Goal: Information Seeking & Learning: Learn about a topic

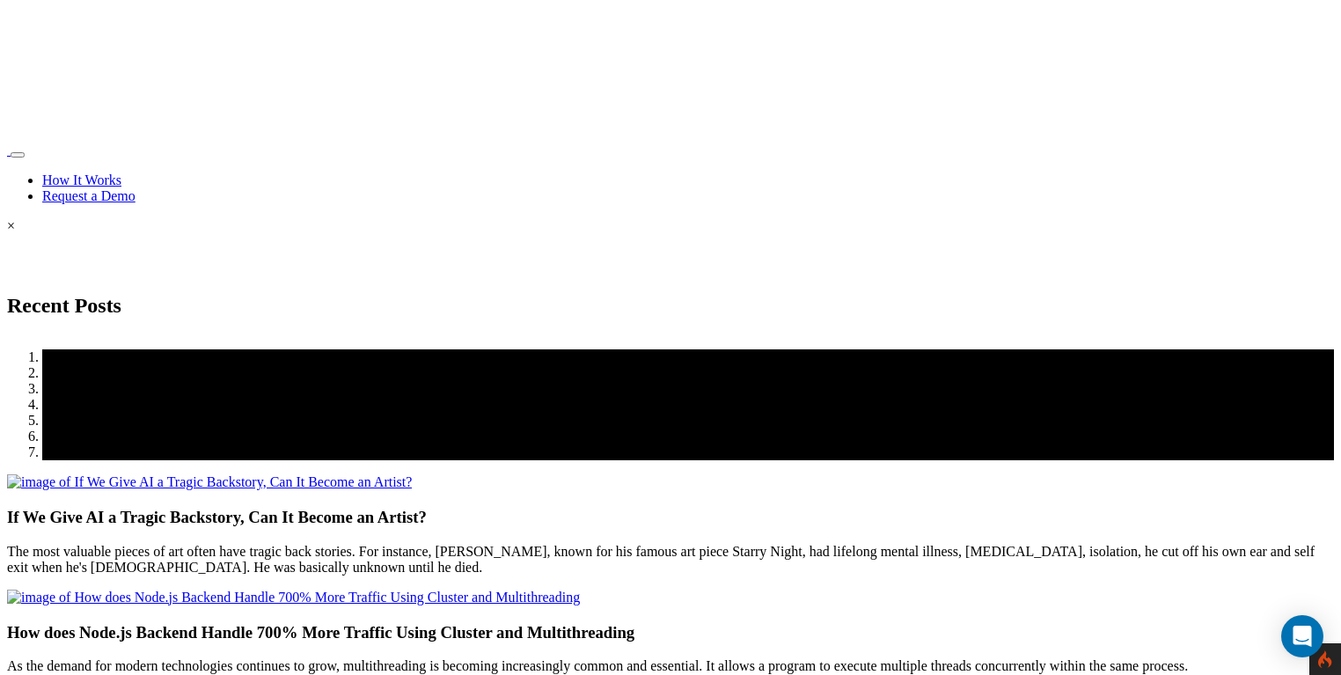
scroll to position [3028, 0]
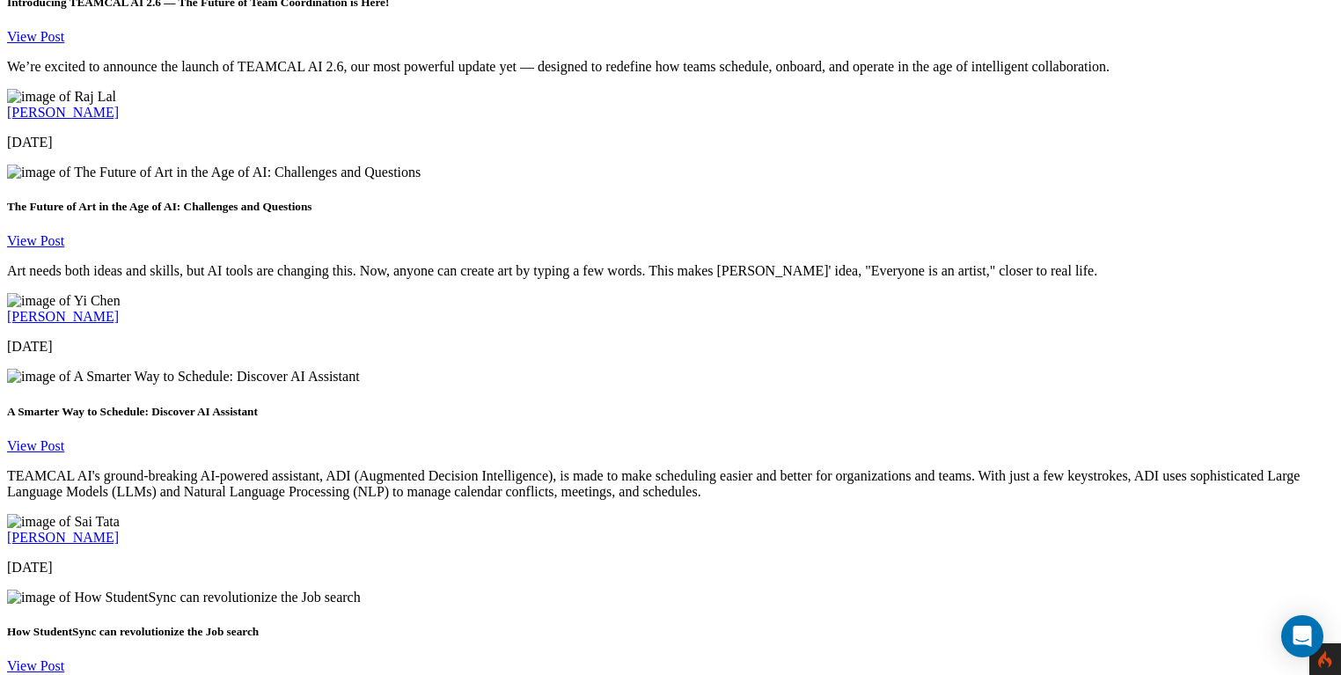
scroll to position [2163, 0]
click at [45, 659] on link "View Post" at bounding box center [35, 666] width 57 height 15
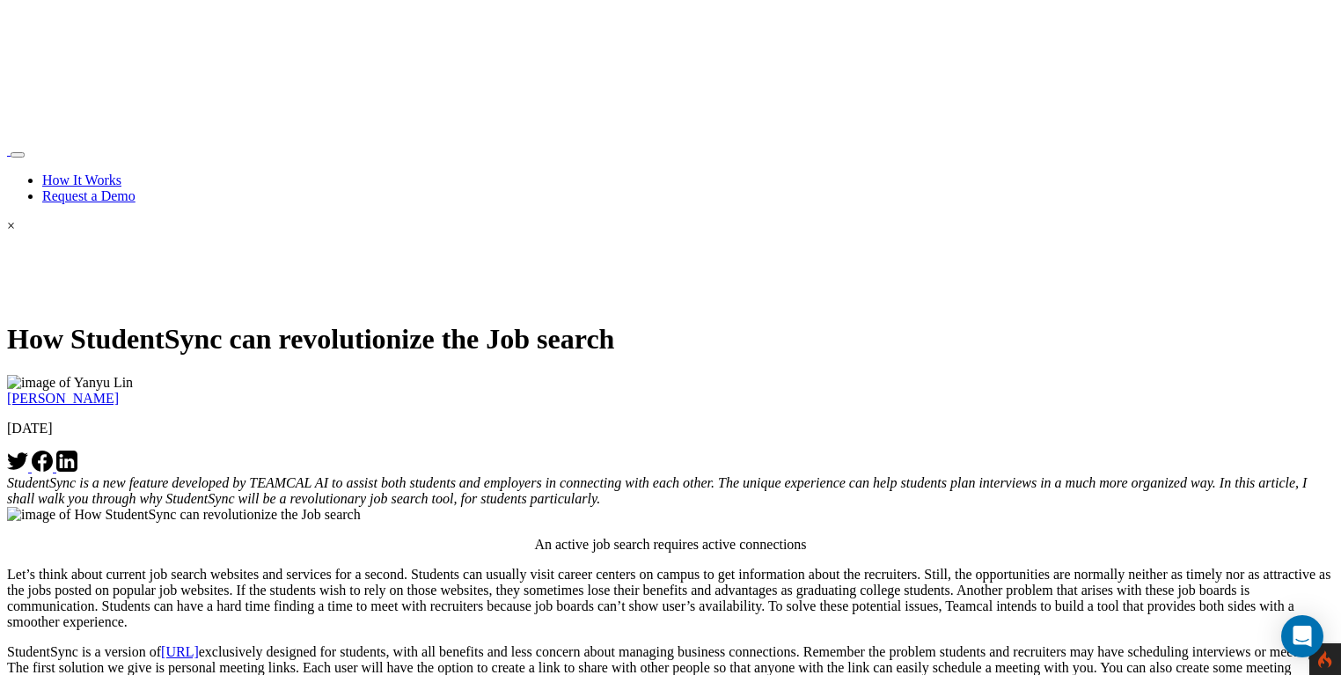
click at [77, 451] on icon at bounding box center [66, 461] width 21 height 21
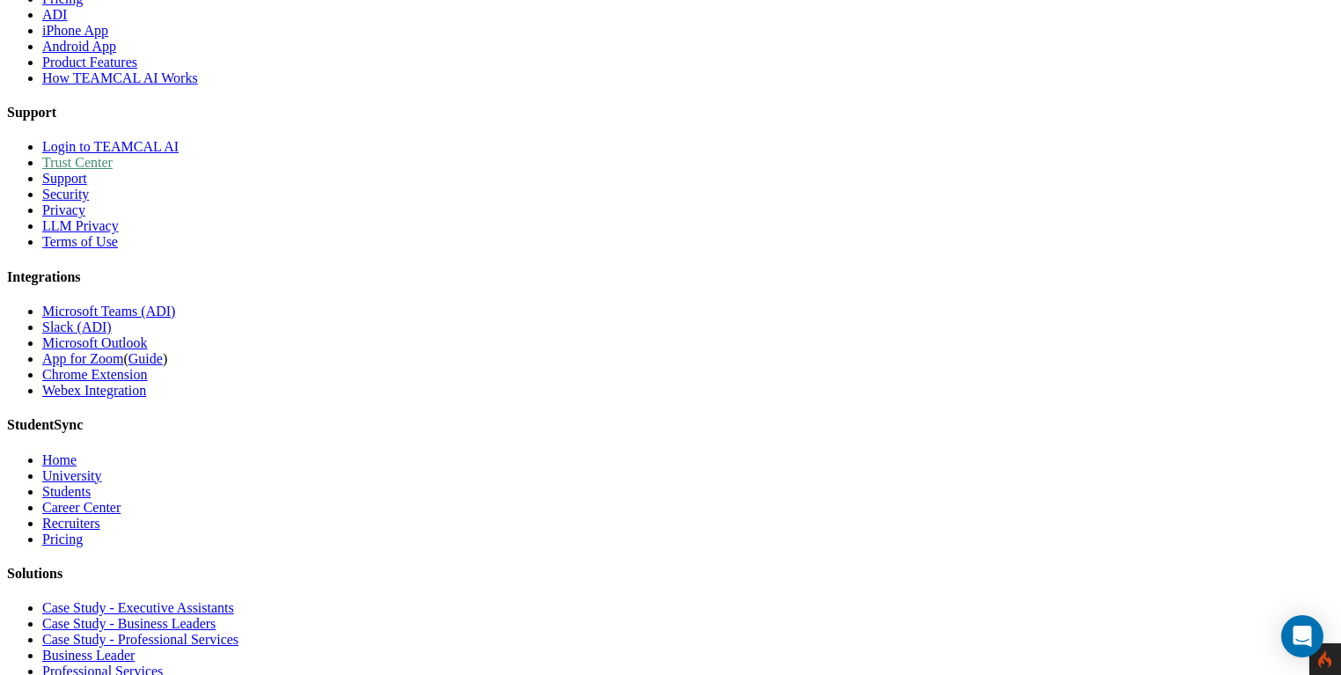
scroll to position [1148, 0]
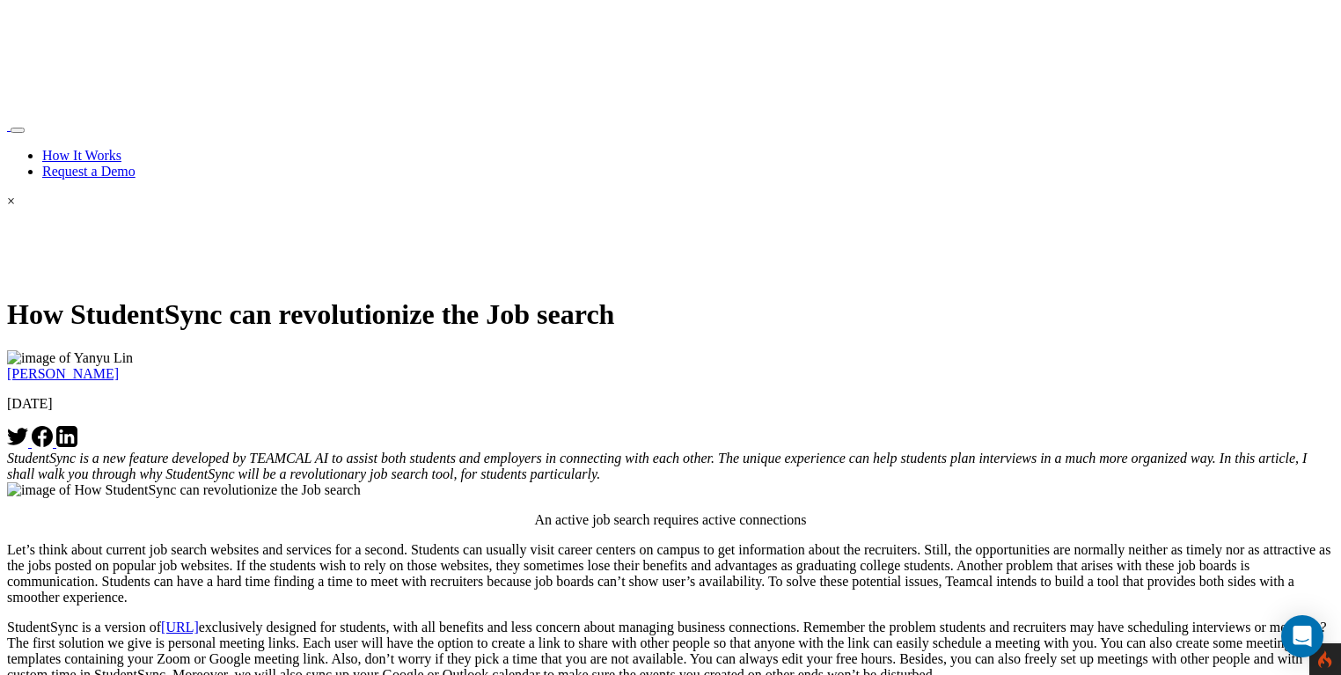
scroll to position [0, 0]
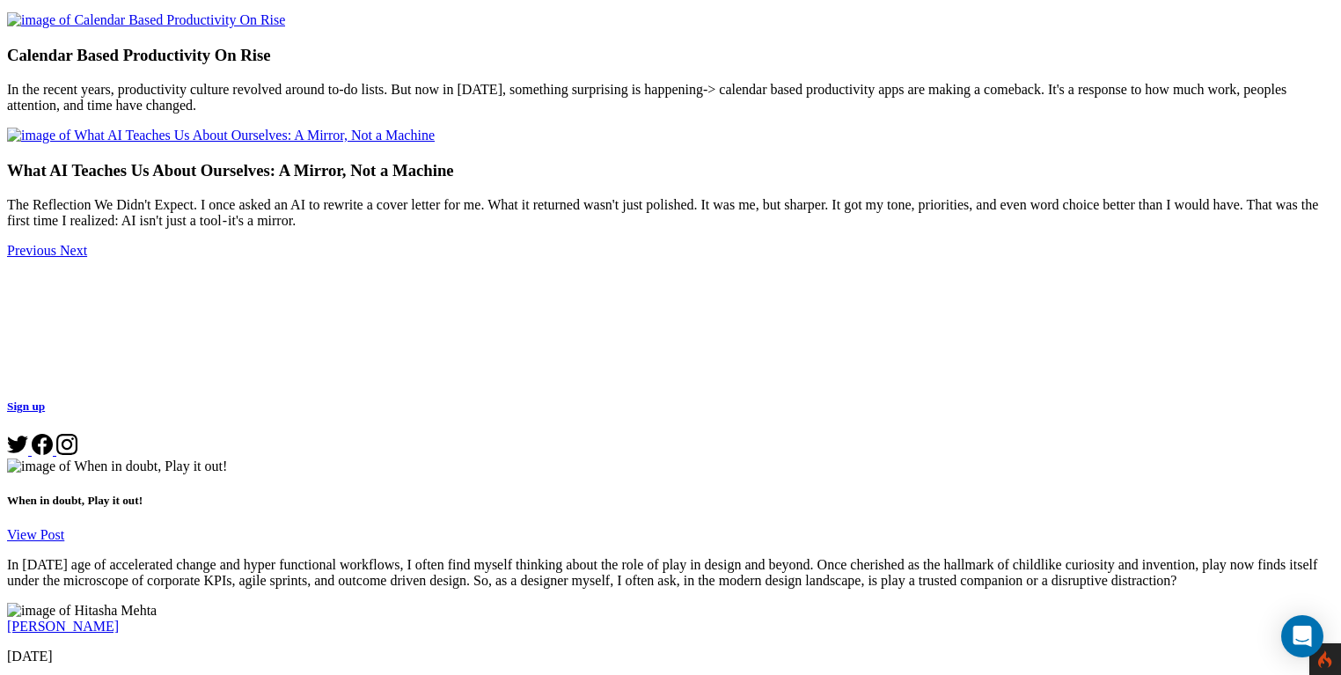
scroll to position [1017, 0]
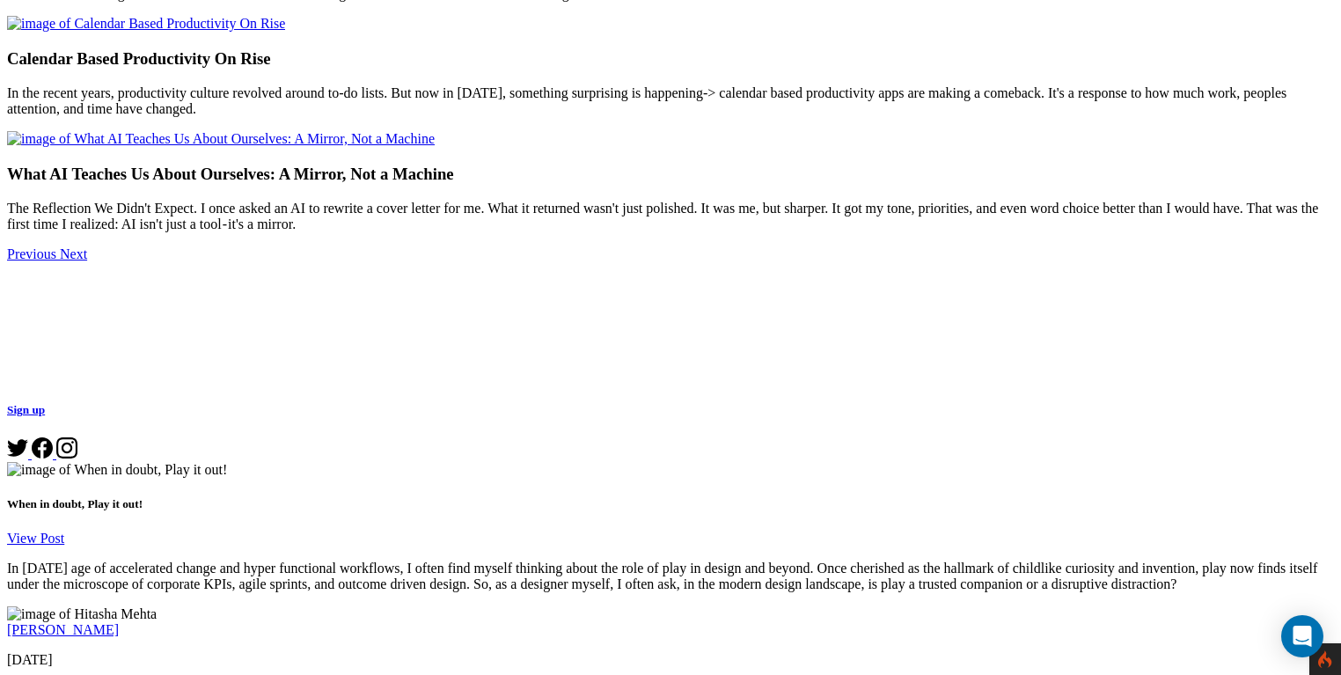
click at [64, 531] on link "View Post" at bounding box center [35, 538] width 57 height 15
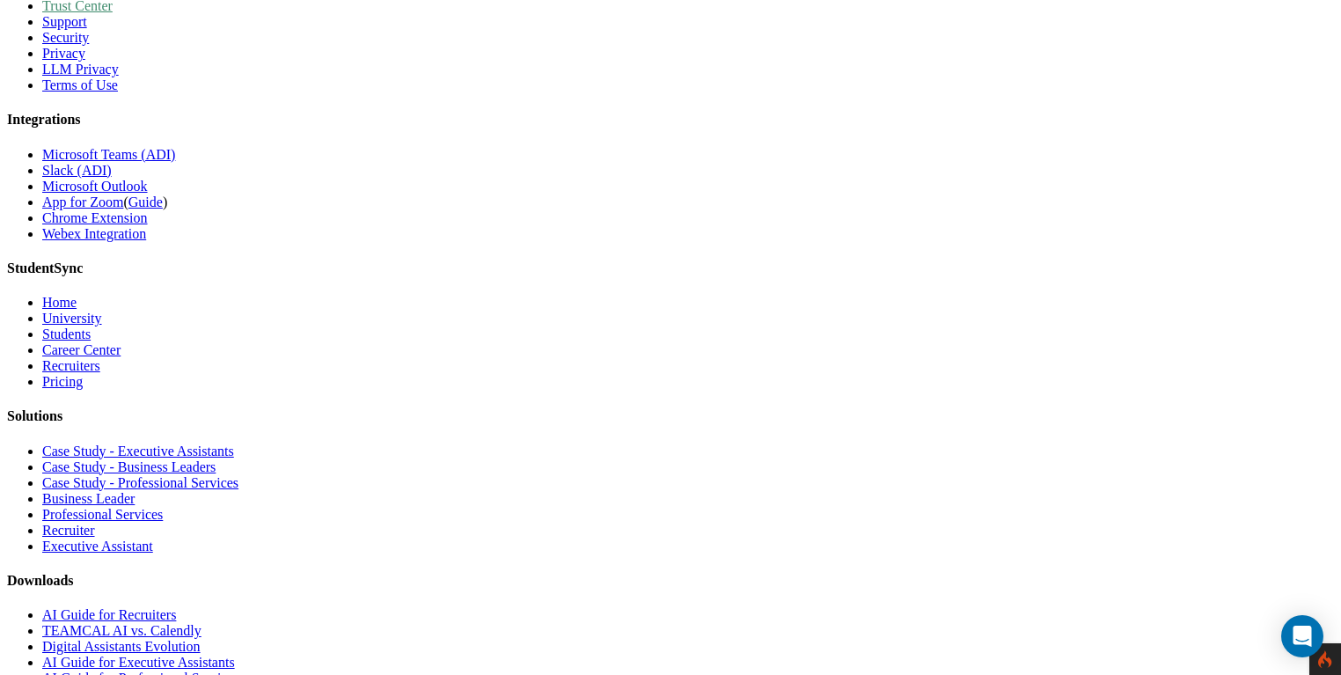
scroll to position [1433, 0]
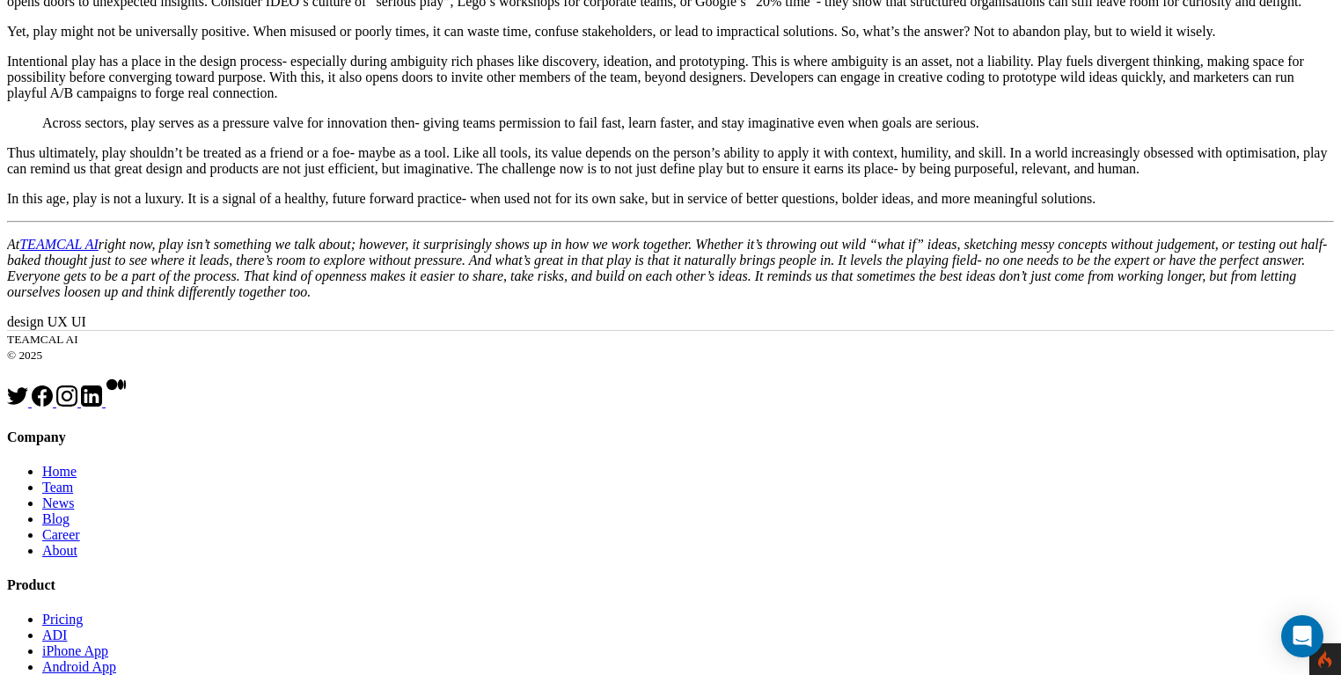
scroll to position [651, 0]
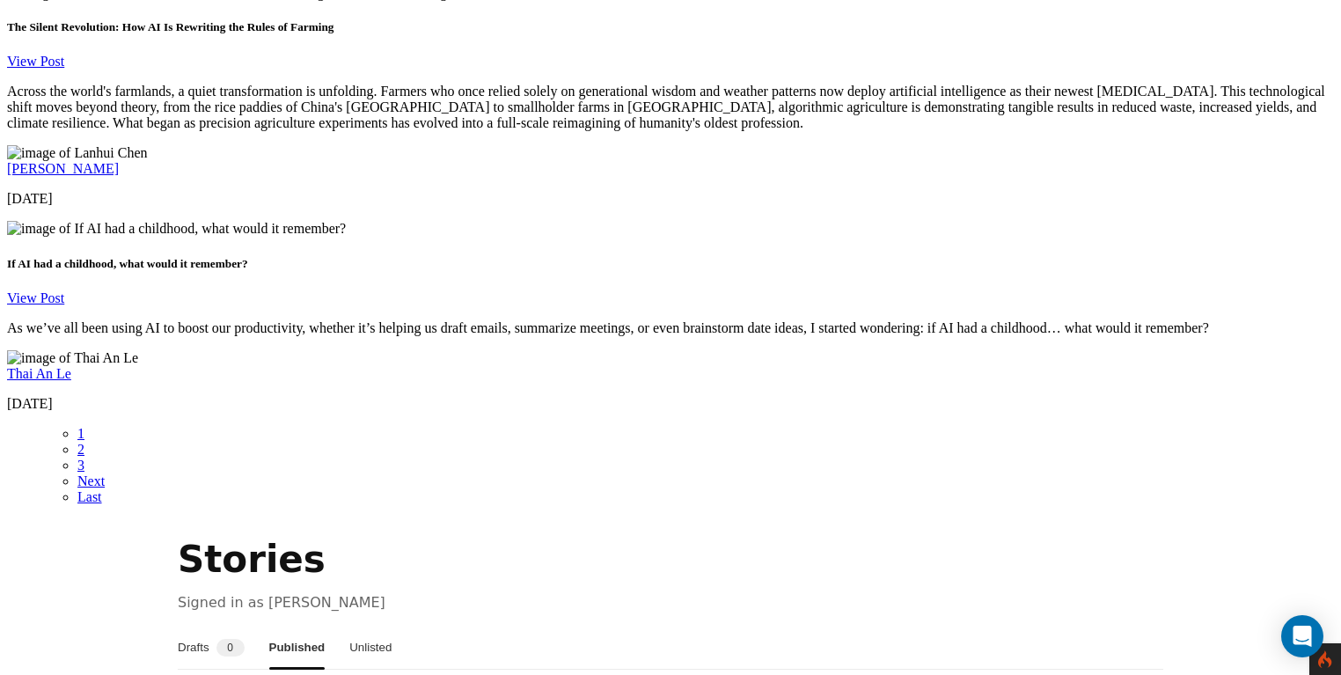
scroll to position [3015, 0]
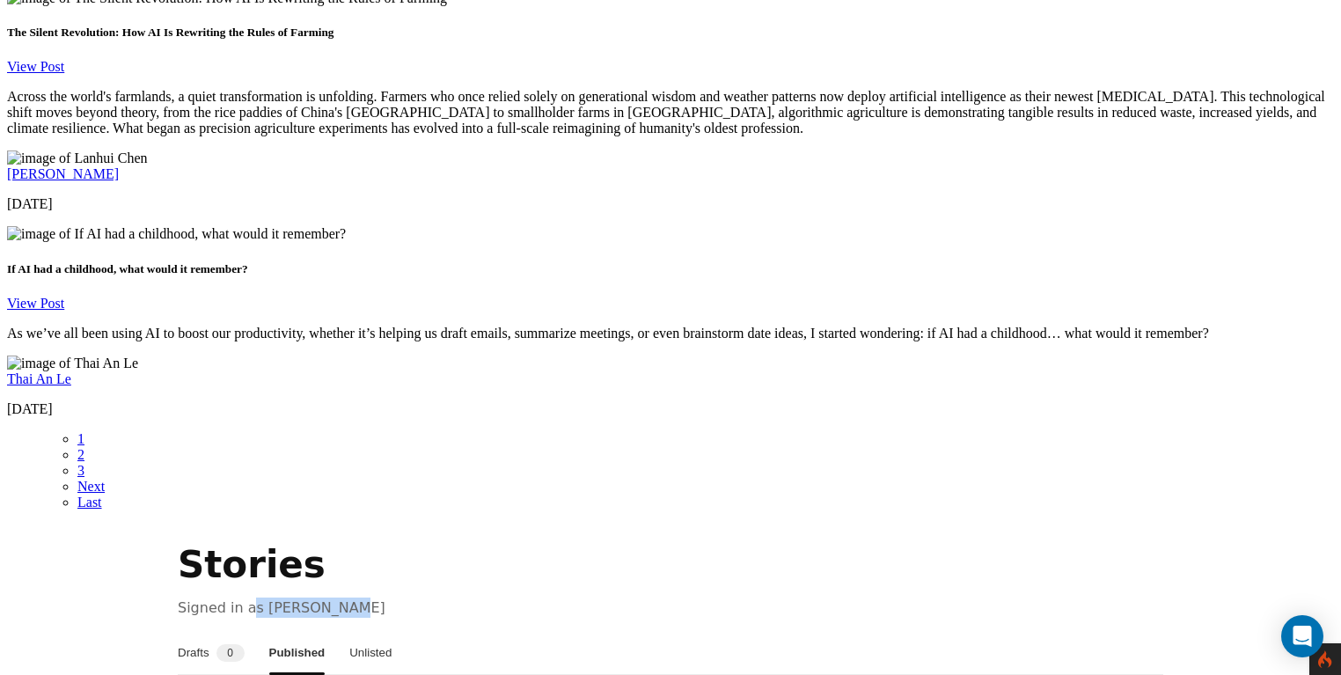
drag, startPoint x: 385, startPoint y: 198, endPoint x: 272, endPoint y: 208, distance: 113.9
click at [272, 598] on p "Signed in as [PERSON_NAME]" at bounding box center [671, 608] width 986 height 20
click at [493, 598] on p "Signed in as [PERSON_NAME]" at bounding box center [671, 608] width 986 height 20
click at [392, 632] on button "Unlisted" at bounding box center [370, 653] width 42 height 42
click at [213, 632] on button "Drafts 0" at bounding box center [211, 653] width 67 height 42
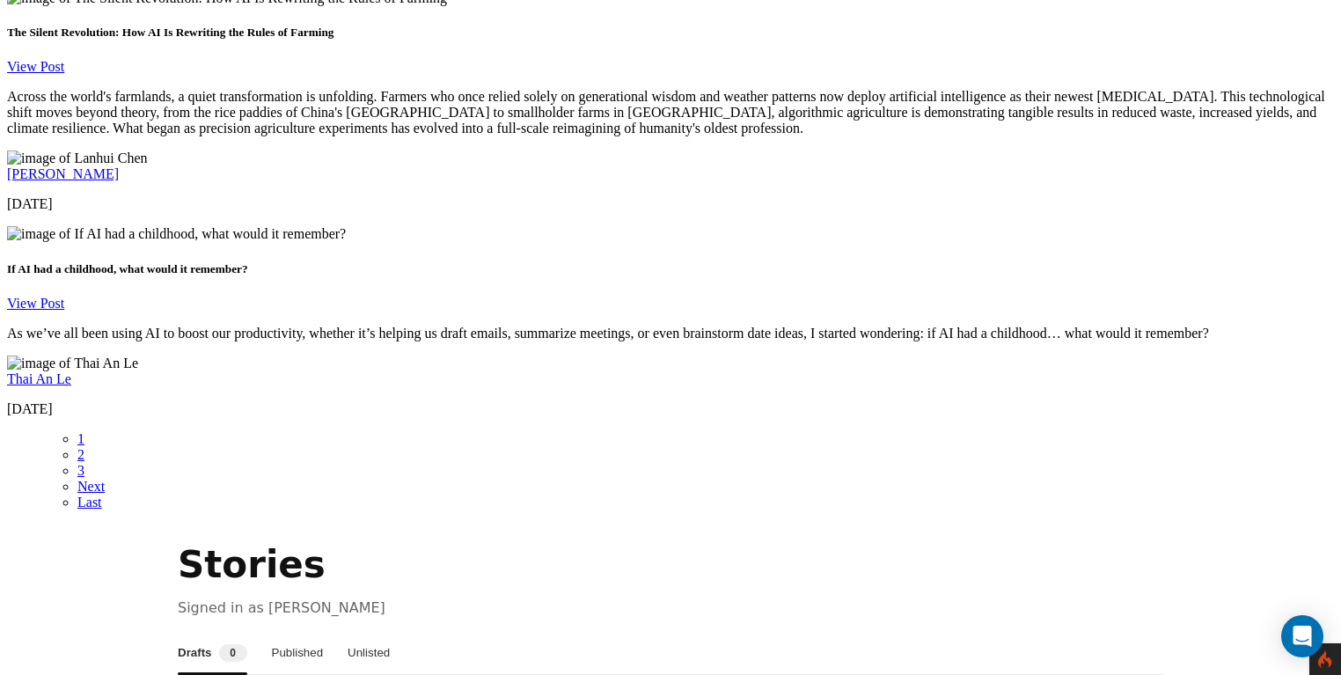
click at [324, 632] on button "Published" at bounding box center [298, 653] width 52 height 42
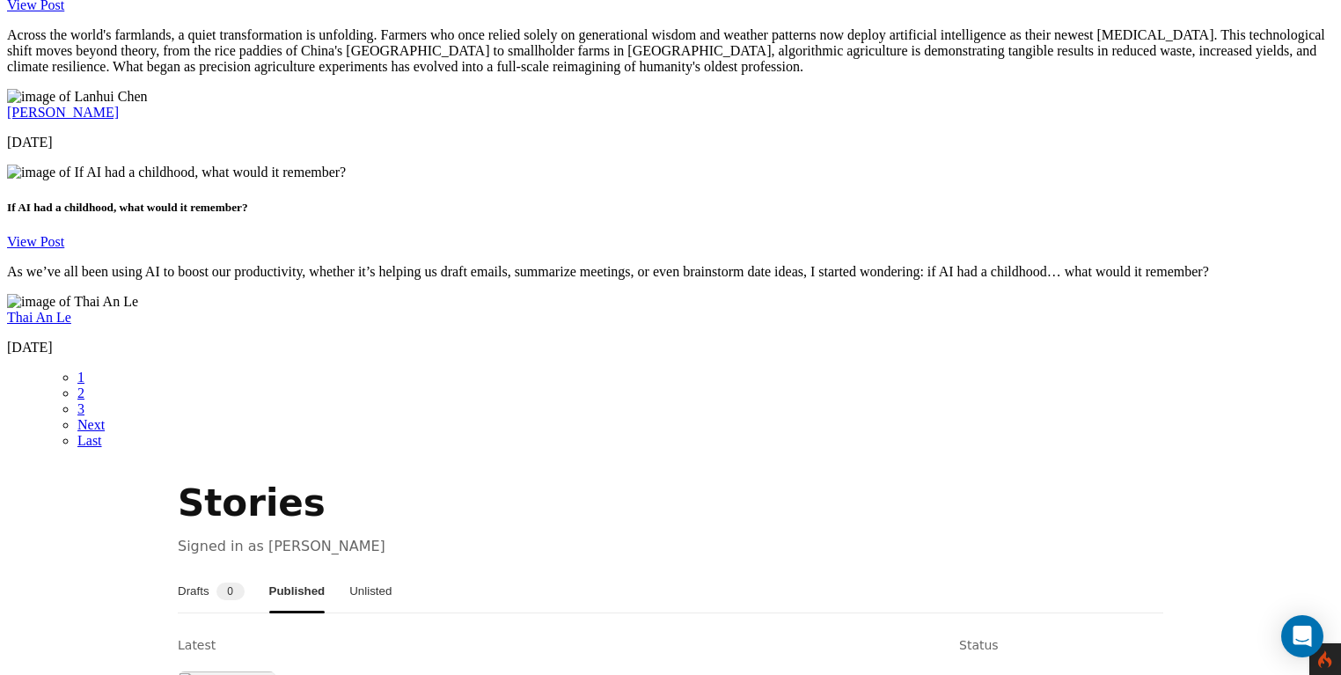
scroll to position [3079, 0]
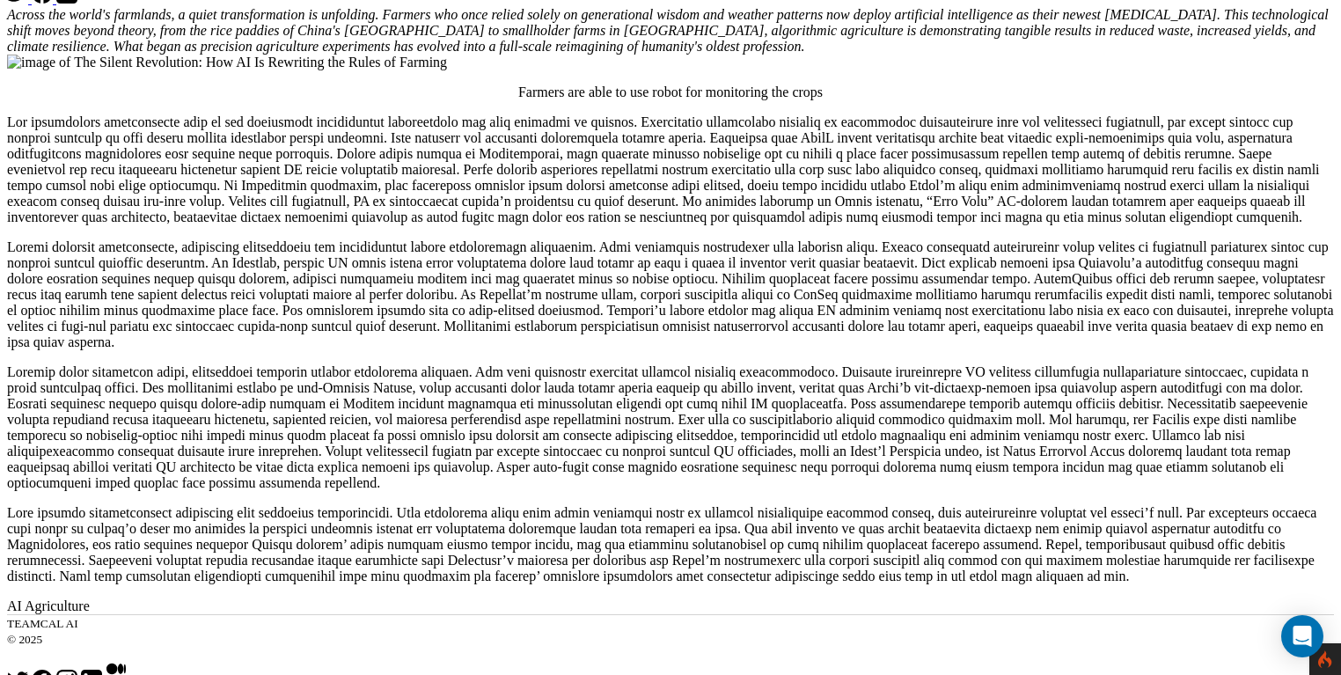
scroll to position [469, 0]
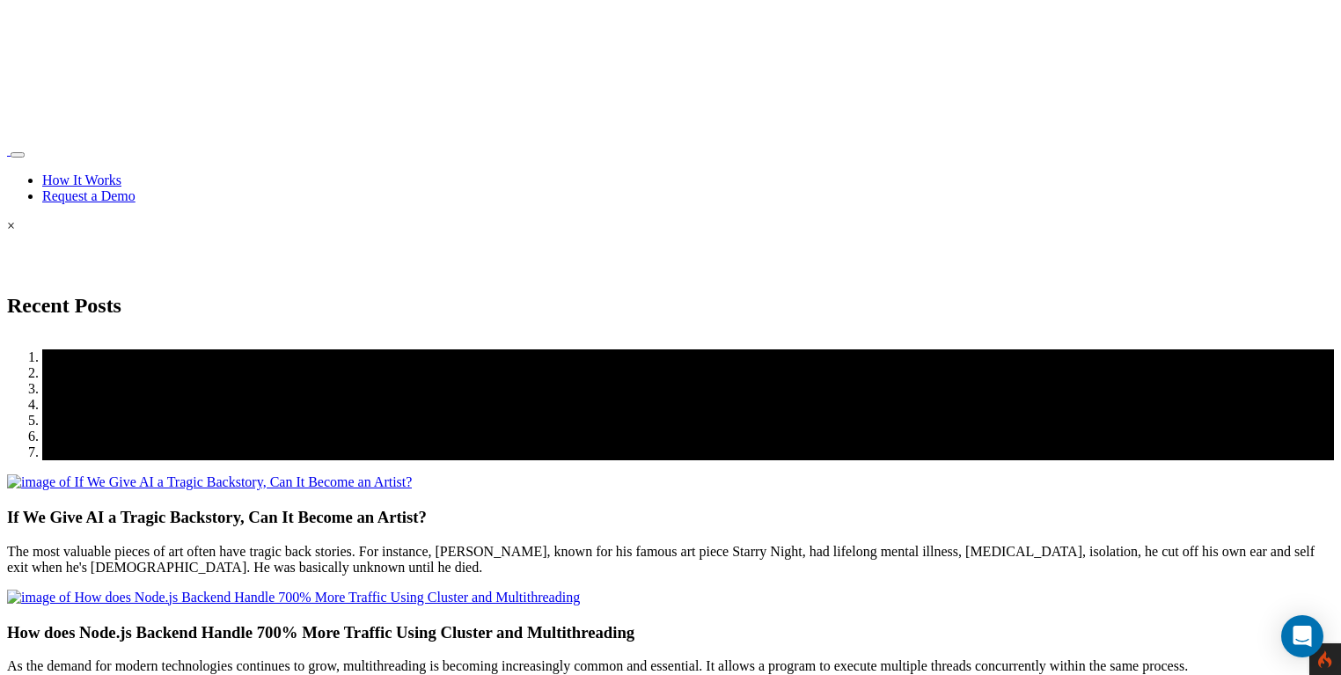
scroll to position [3079, 0]
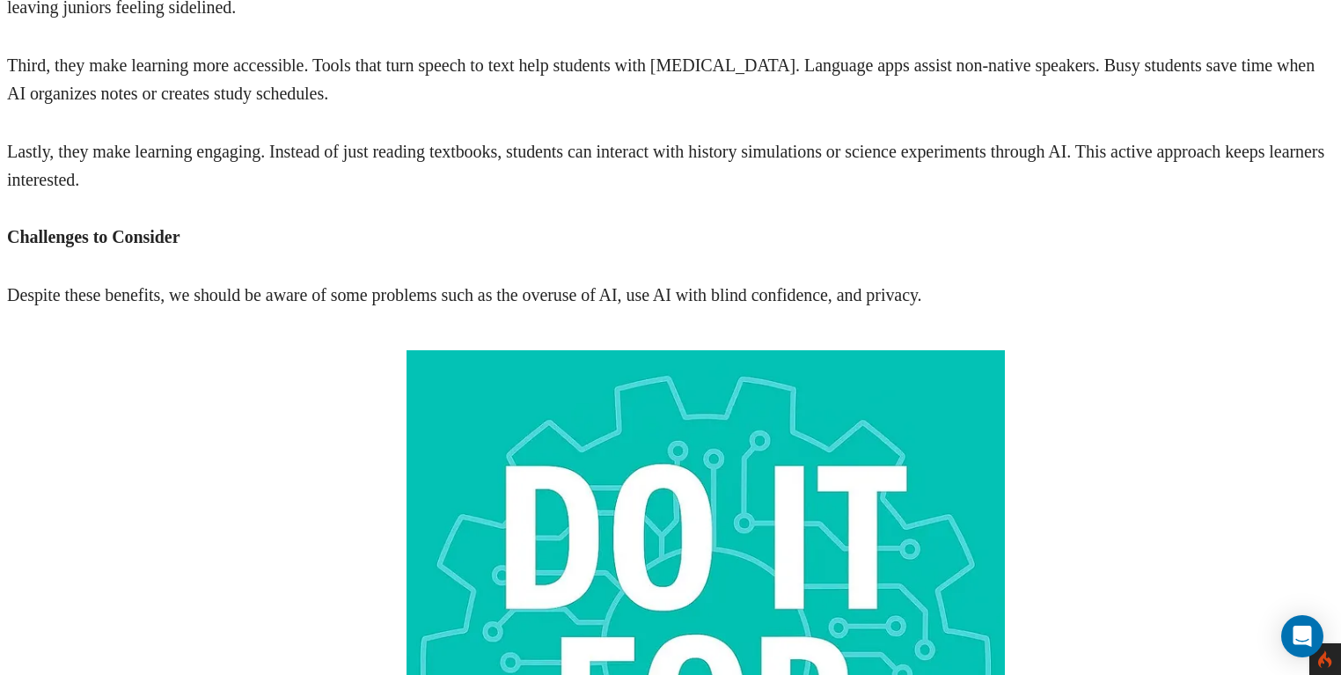
scroll to position [1119, 0]
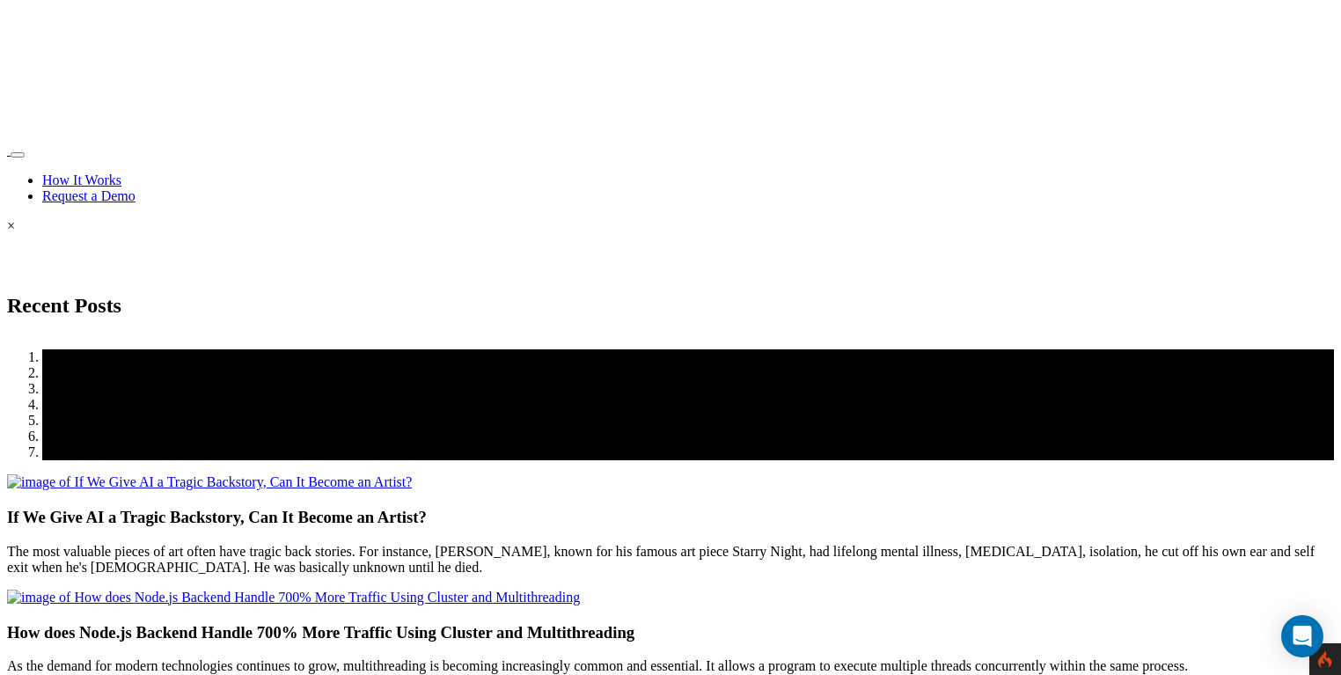
scroll to position [3079, 0]
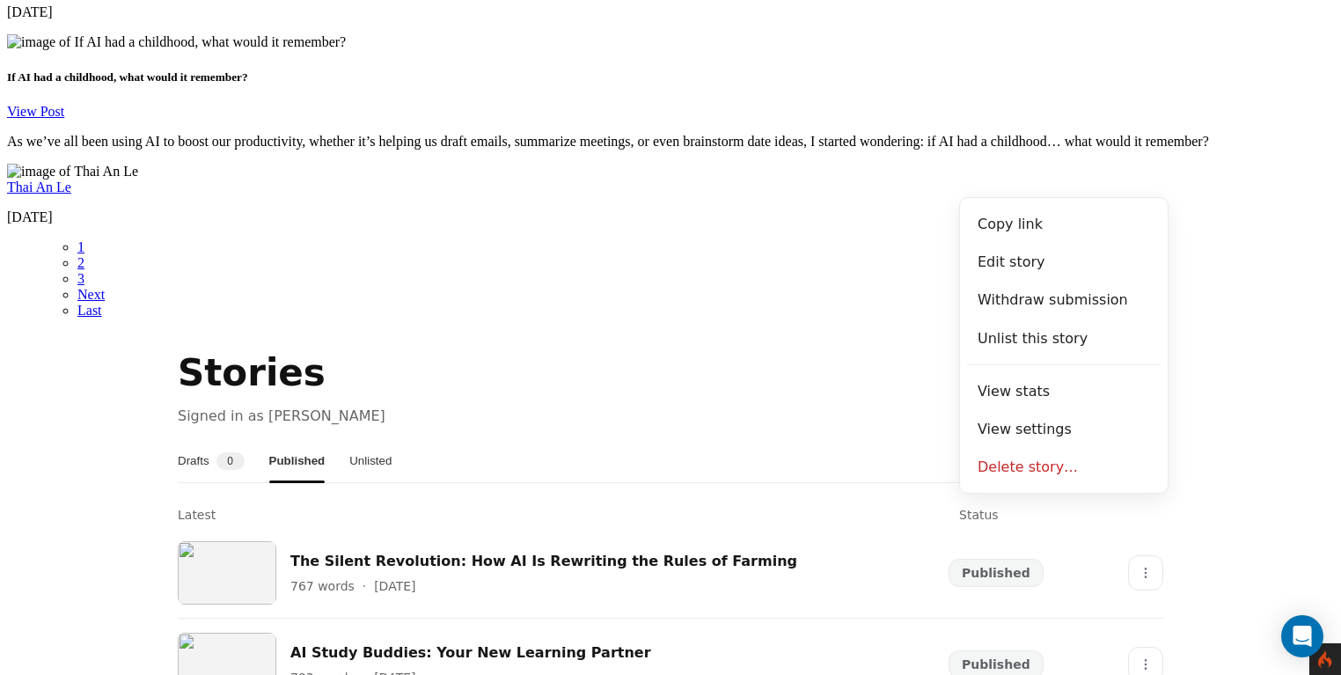
scroll to position [3181, 0]
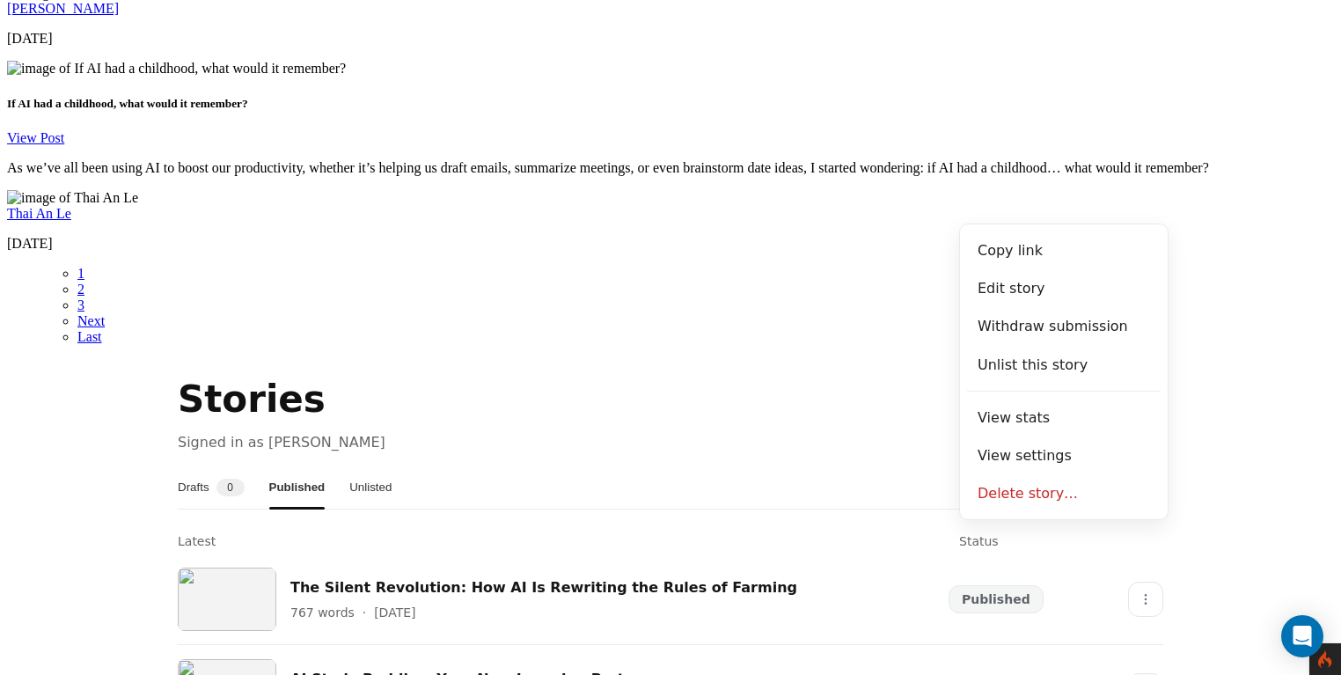
click at [1211, 373] on section "Stories Signed in as [PERSON_NAME] Drafts 0 Published Unlisted Latest Status Th…" at bounding box center [670, 600] width 1327 height 455
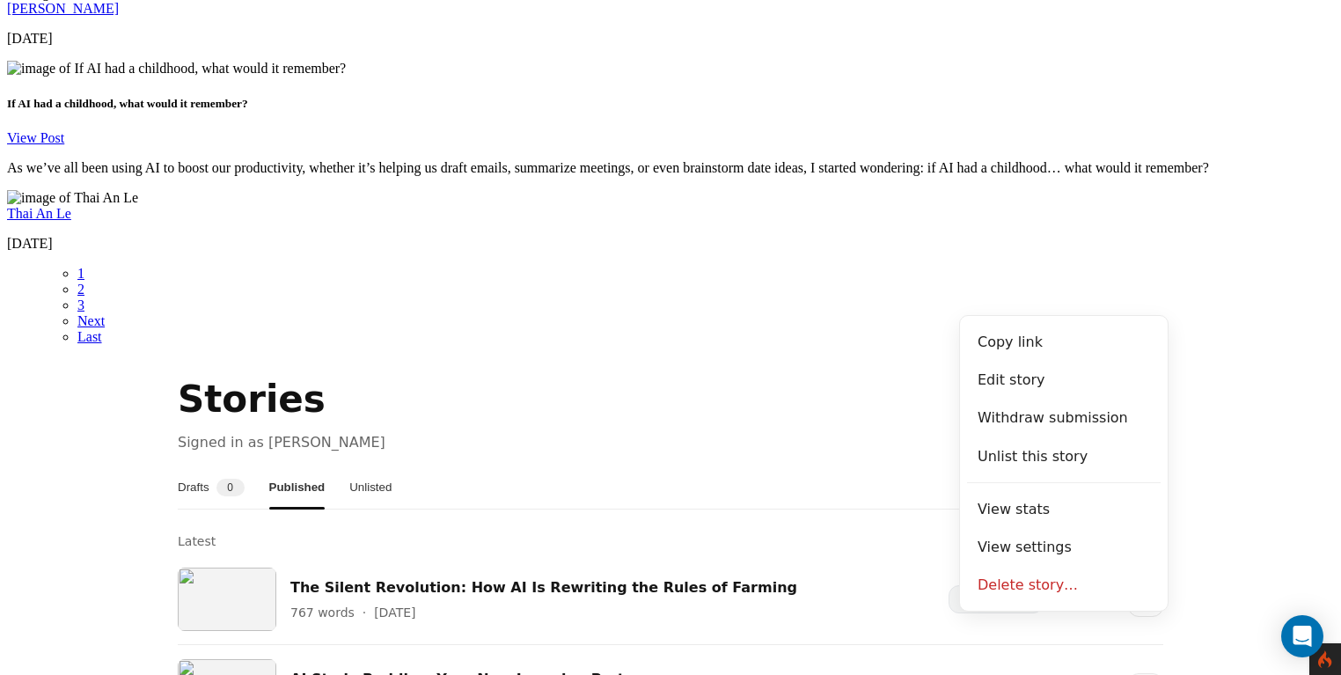
click at [1222, 373] on section "Stories Signed in as [PERSON_NAME] Drafts 0 Published Unlisted Latest Status Th…" at bounding box center [670, 600] width 1327 height 455
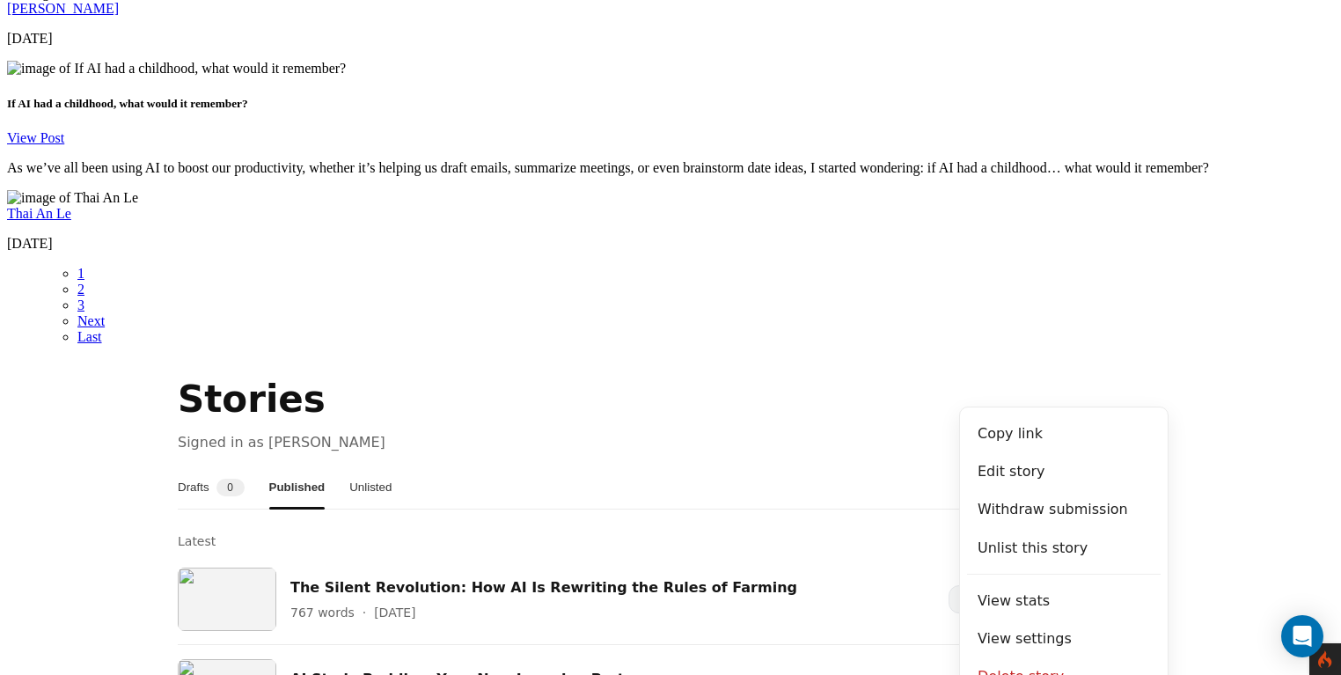
click at [1185, 412] on section "Stories Signed in as [PERSON_NAME] Drafts 0 Published Unlisted Latest Status Th…" at bounding box center [670, 600] width 1327 height 455
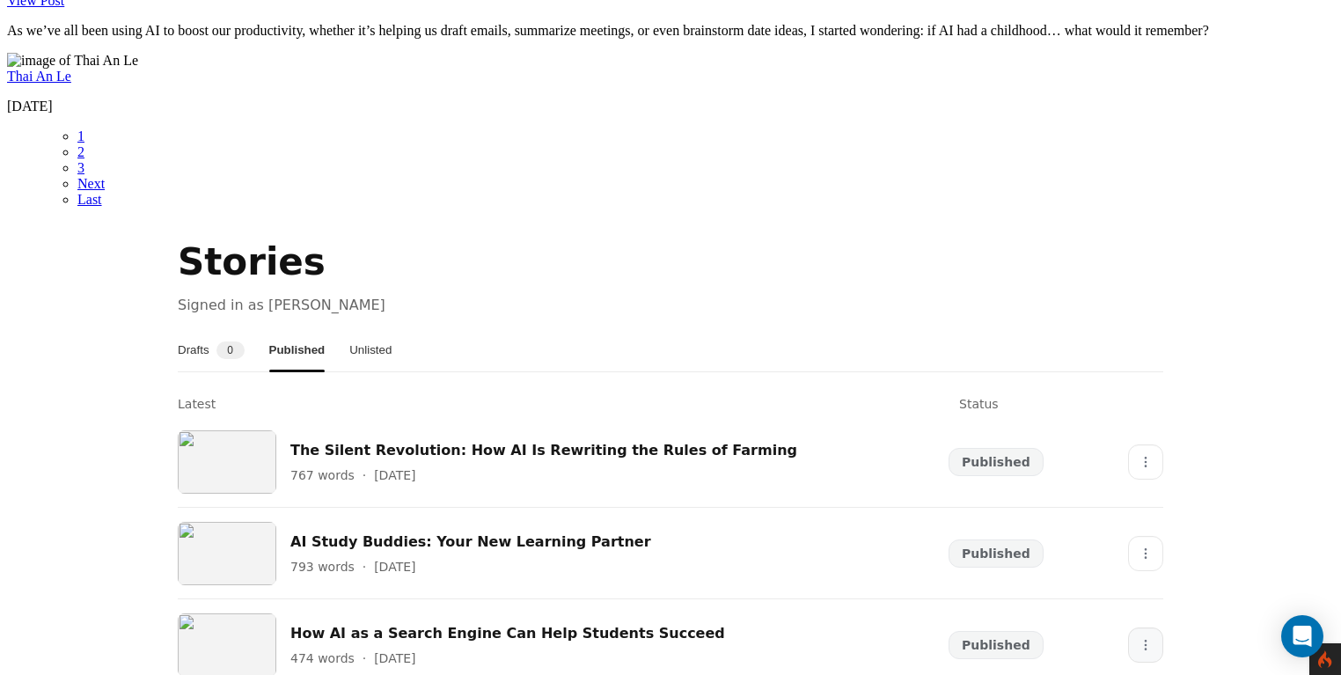
scroll to position [3326, 0]
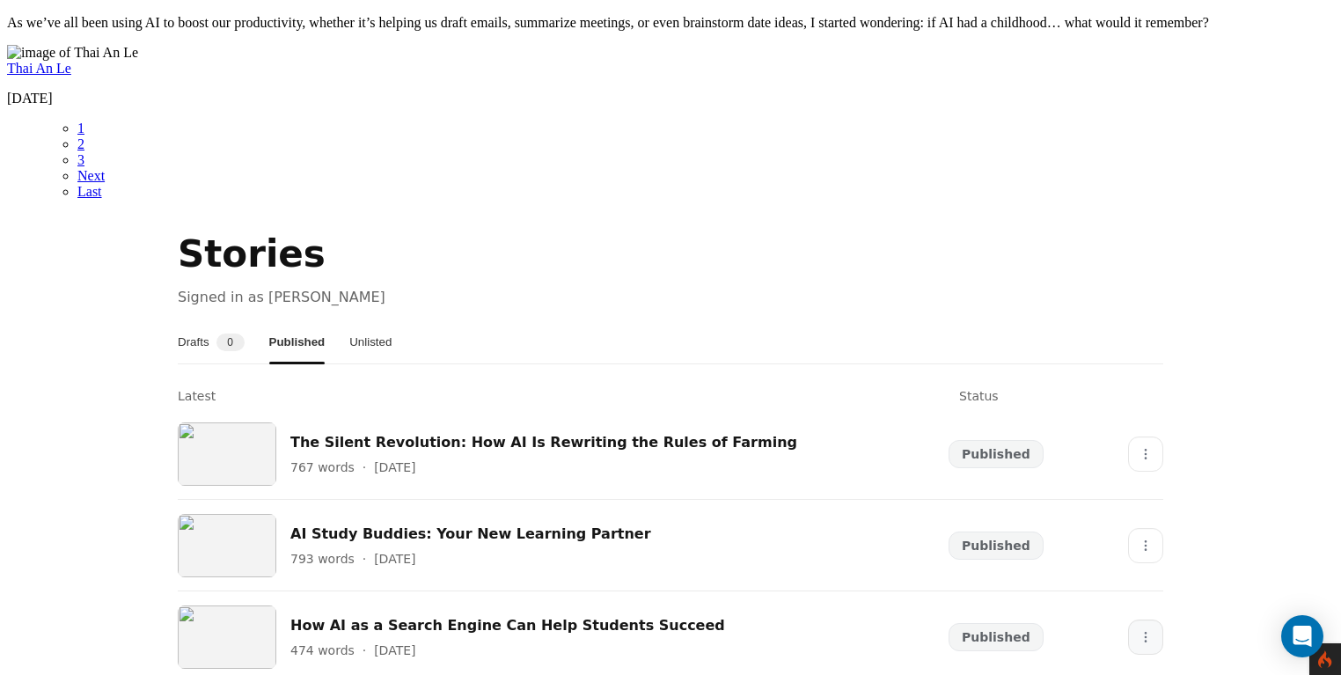
click at [1142, 620] on button "More" at bounding box center [1145, 637] width 35 height 35
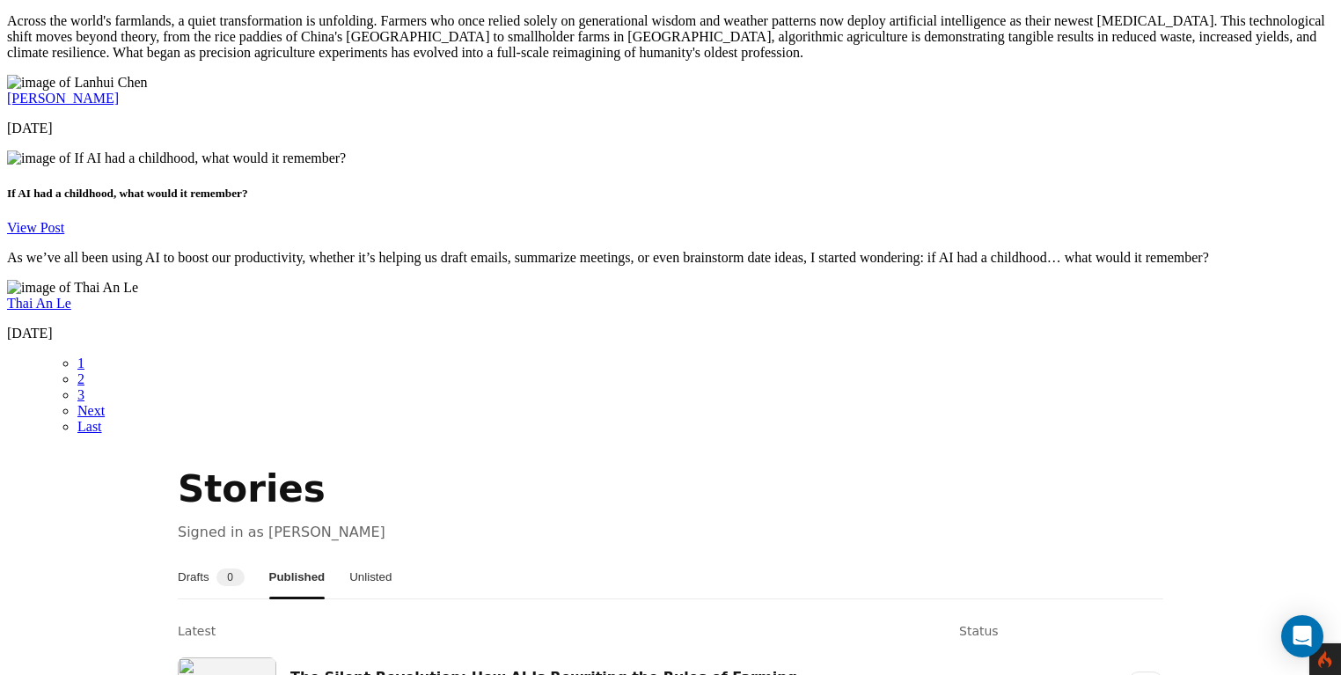
scroll to position [3077, 0]
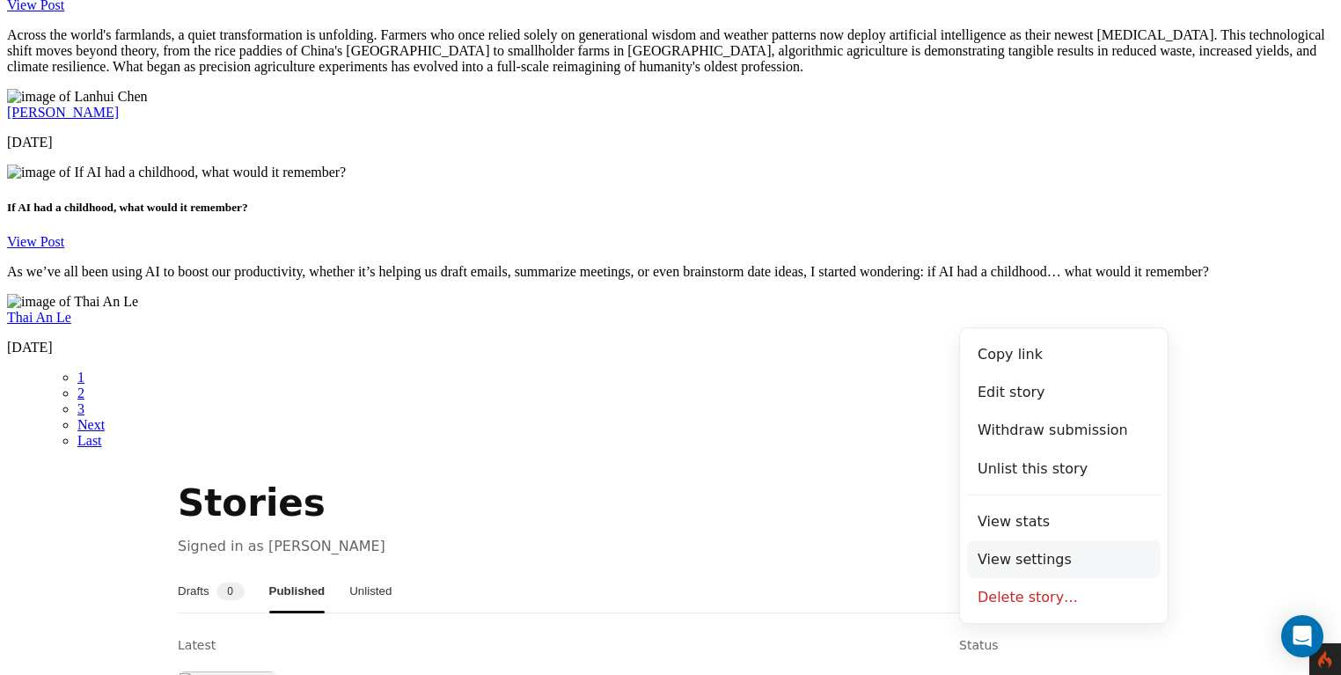
click at [1051, 547] on button "View settings" at bounding box center [1064, 559] width 194 height 38
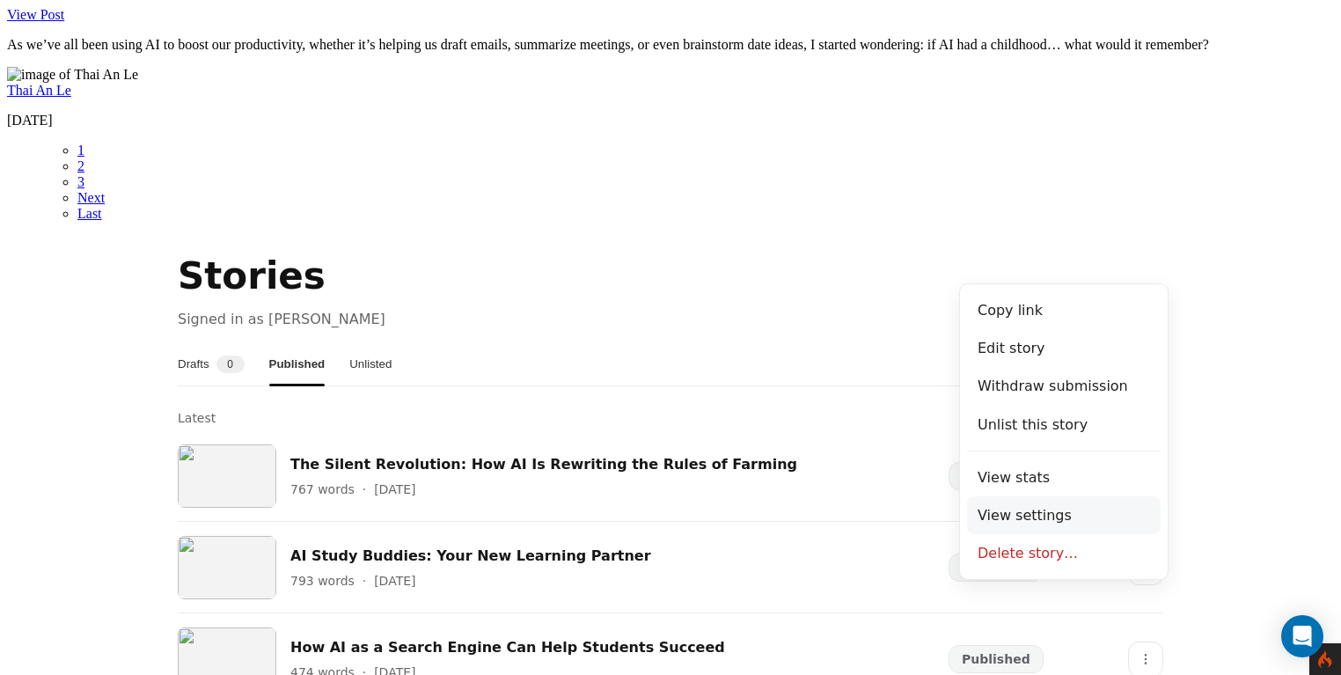
scroll to position [3322, 0]
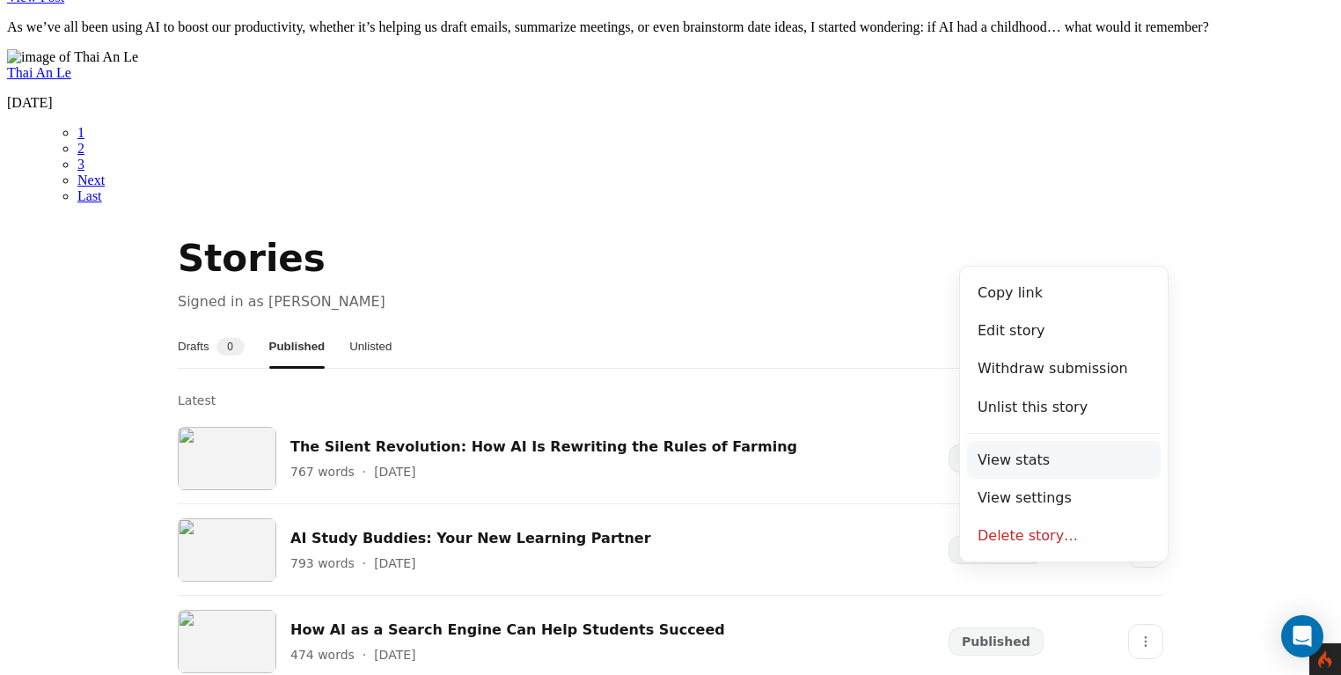
click at [1039, 458] on button "View stats" at bounding box center [1064, 460] width 194 height 38
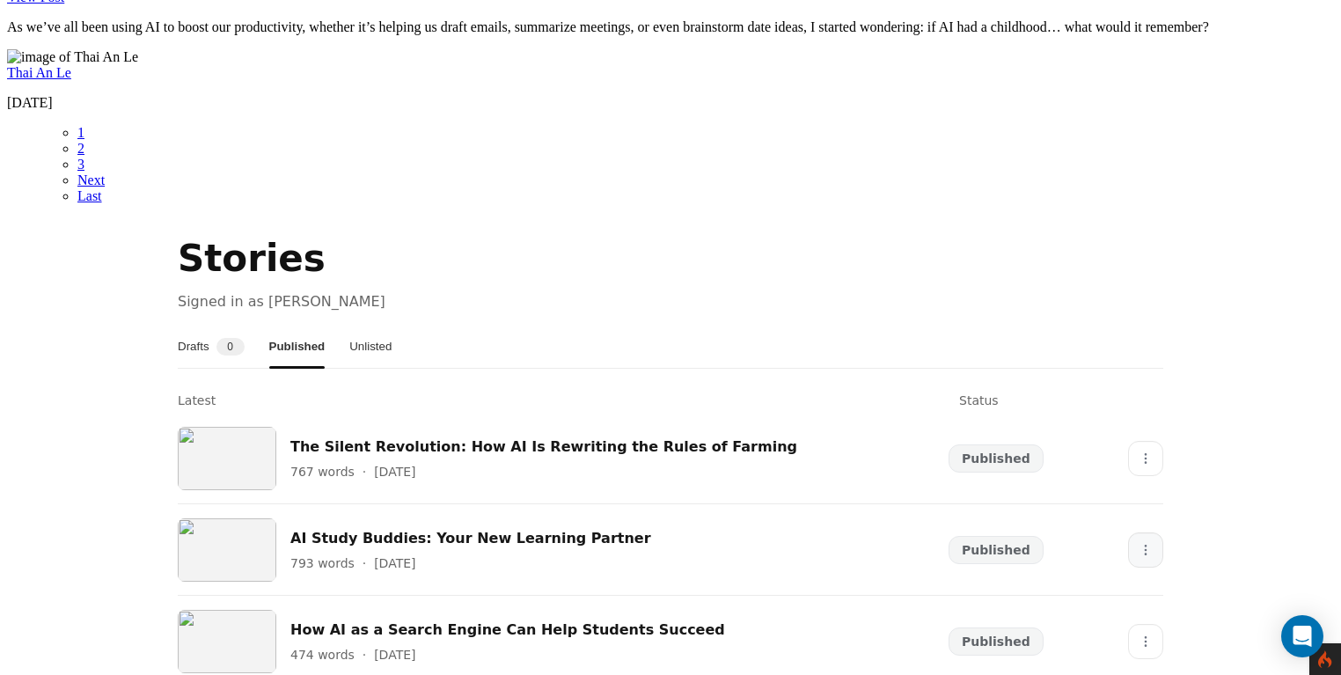
click at [1135, 532] on button "More" at bounding box center [1145, 549] width 35 height 35
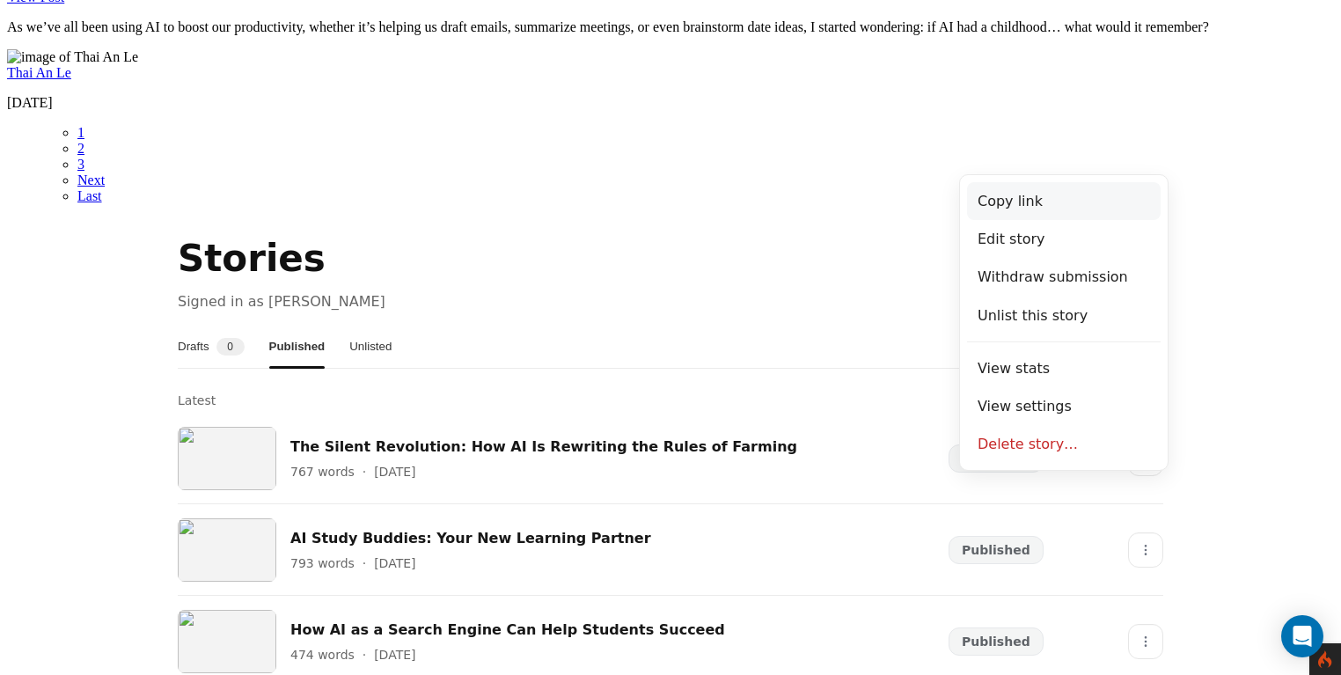
click at [1018, 202] on button "Copy link" at bounding box center [1064, 201] width 194 height 38
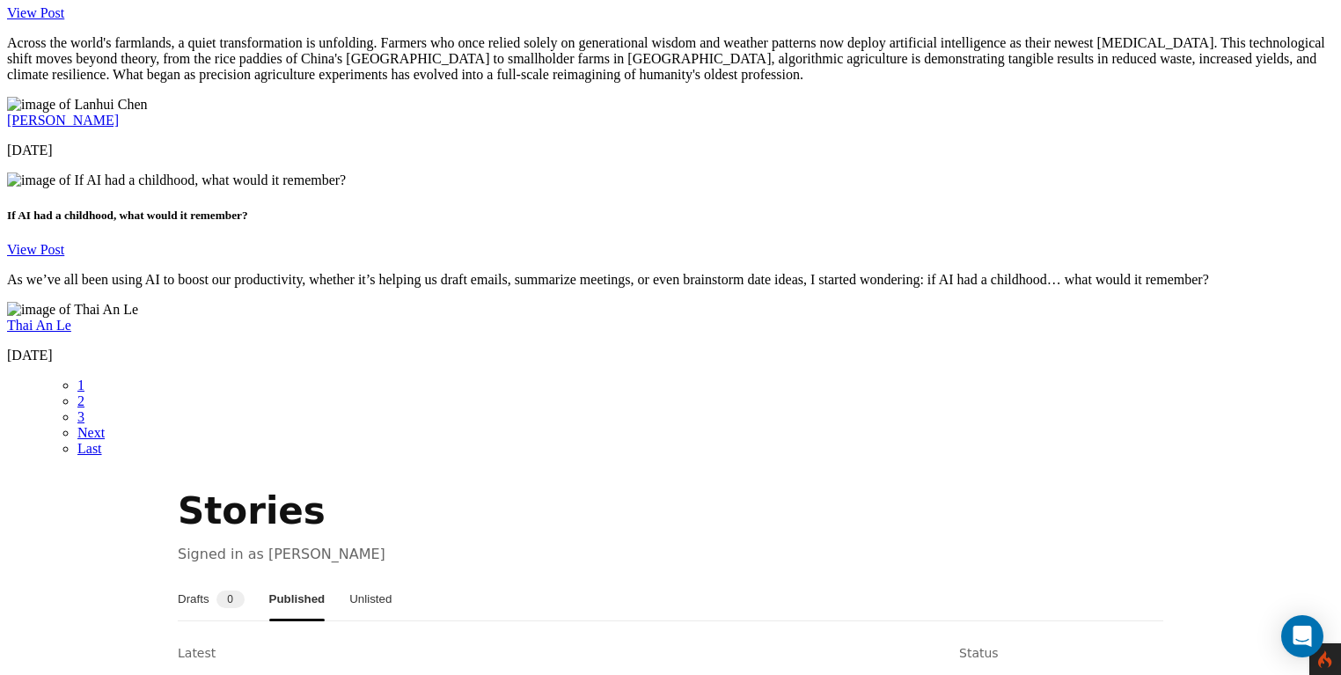
scroll to position [3065, 0]
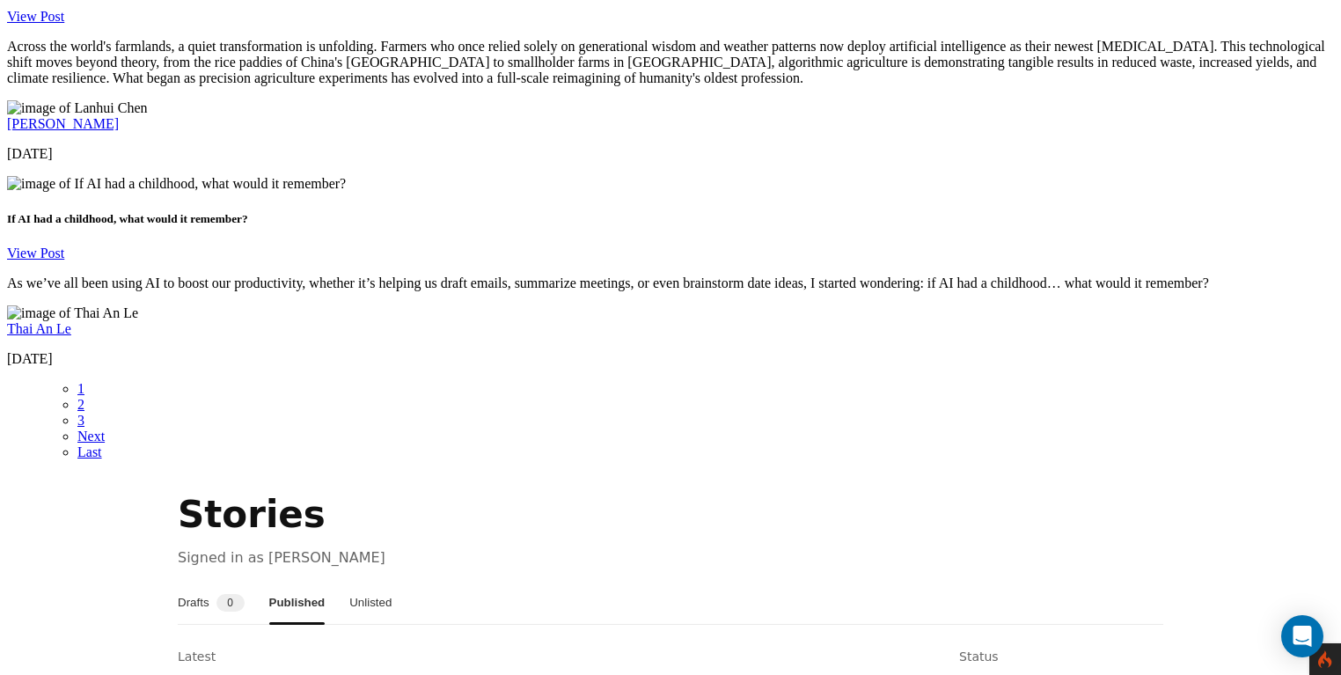
click at [392, 582] on button "Unlisted" at bounding box center [370, 603] width 42 height 42
click at [312, 582] on button "Published" at bounding box center [295, 603] width 52 height 42
click at [233, 582] on button "Drafts 0" at bounding box center [211, 603] width 67 height 42
click at [390, 582] on button "Unlisted" at bounding box center [369, 603] width 42 height 42
click at [307, 582] on button "Published" at bounding box center [295, 603] width 52 height 42
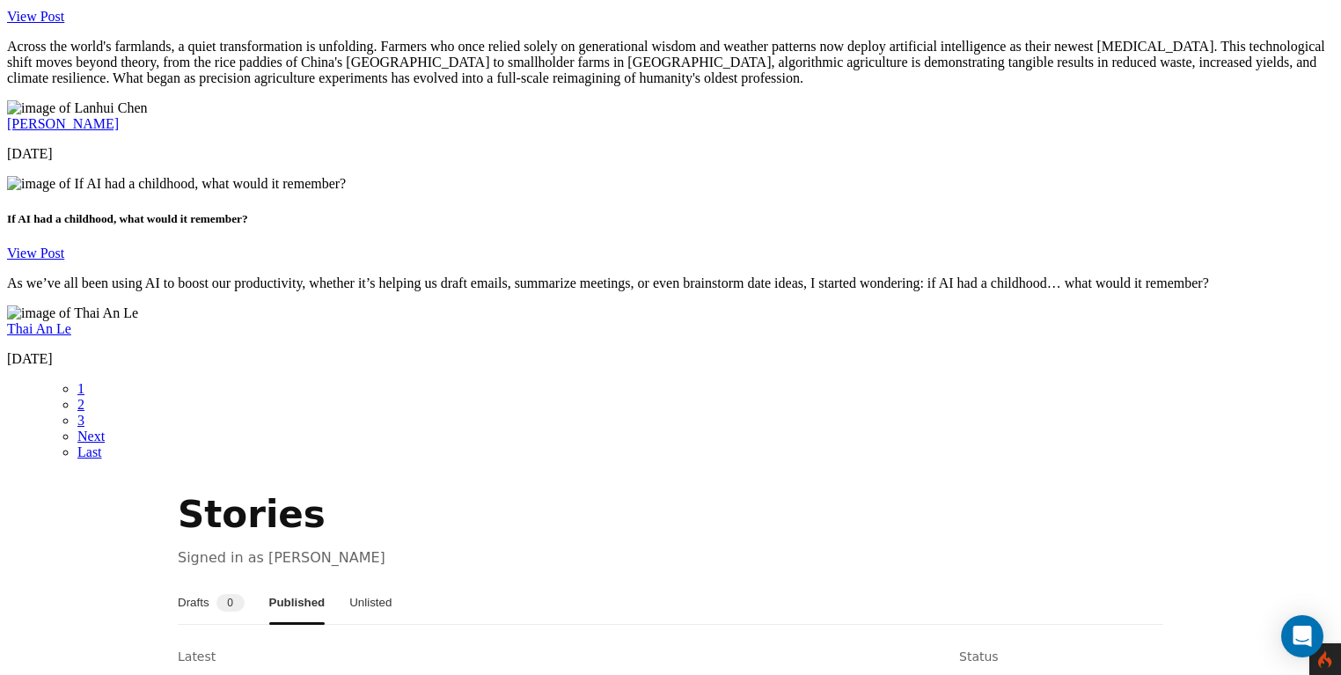
drag, startPoint x: 158, startPoint y: 203, endPoint x: 196, endPoint y: 207, distance: 38.9
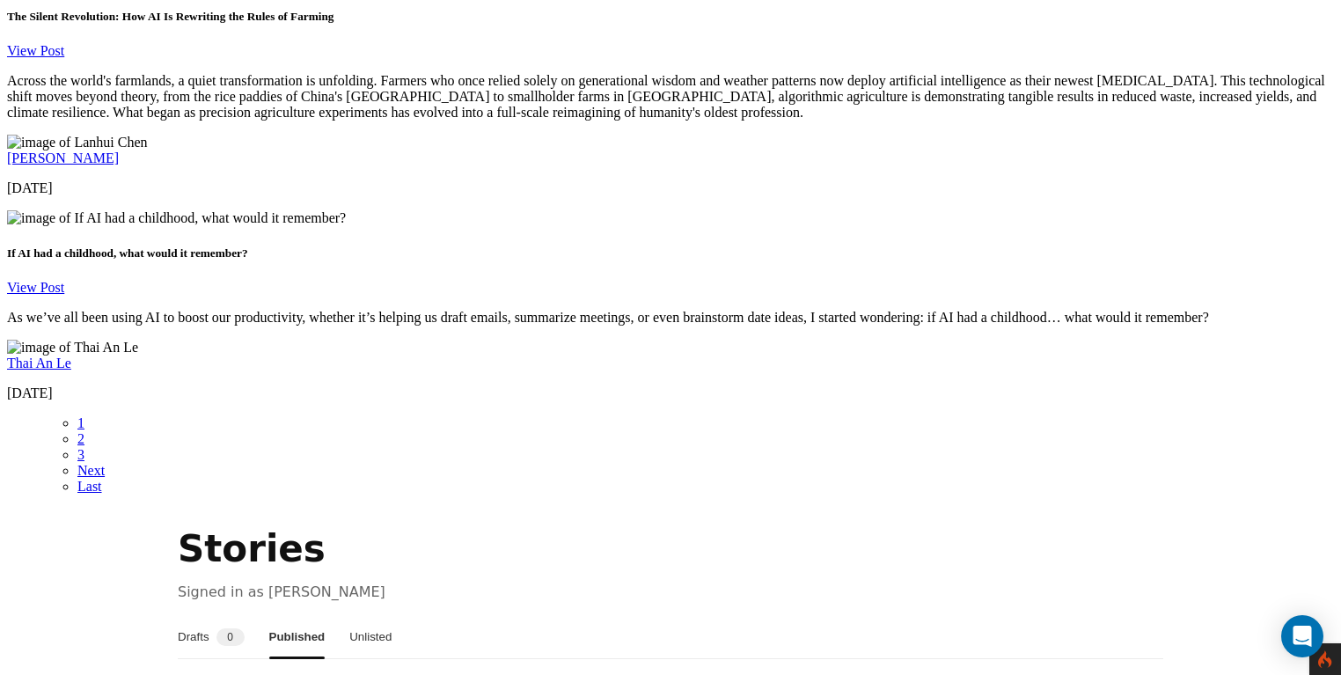
scroll to position [3041, 0]
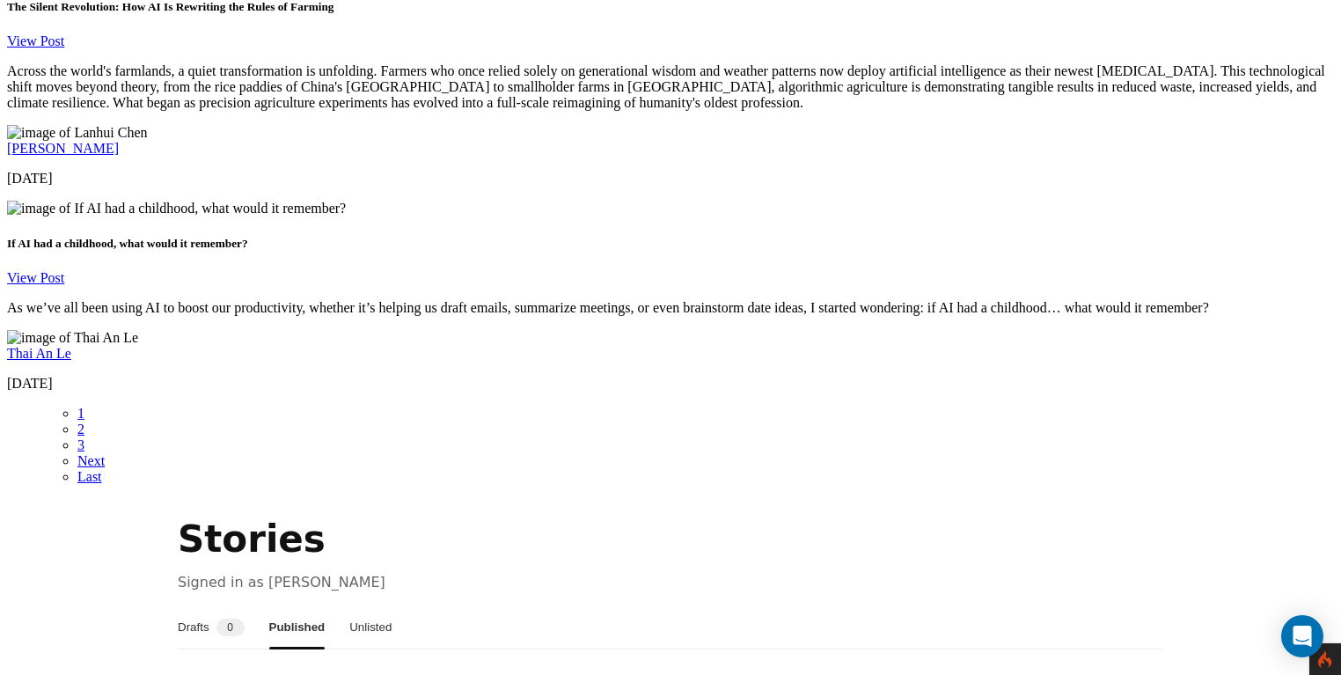
click at [390, 606] on button "Unlisted" at bounding box center [370, 627] width 42 height 42
click at [310, 606] on button "Published" at bounding box center [295, 627] width 52 height 42
click at [225, 606] on button "Drafts 0" at bounding box center [211, 627] width 67 height 42
click at [316, 606] on button "Published" at bounding box center [298, 627] width 52 height 42
click at [206, 606] on button "Drafts 0" at bounding box center [211, 627] width 67 height 42
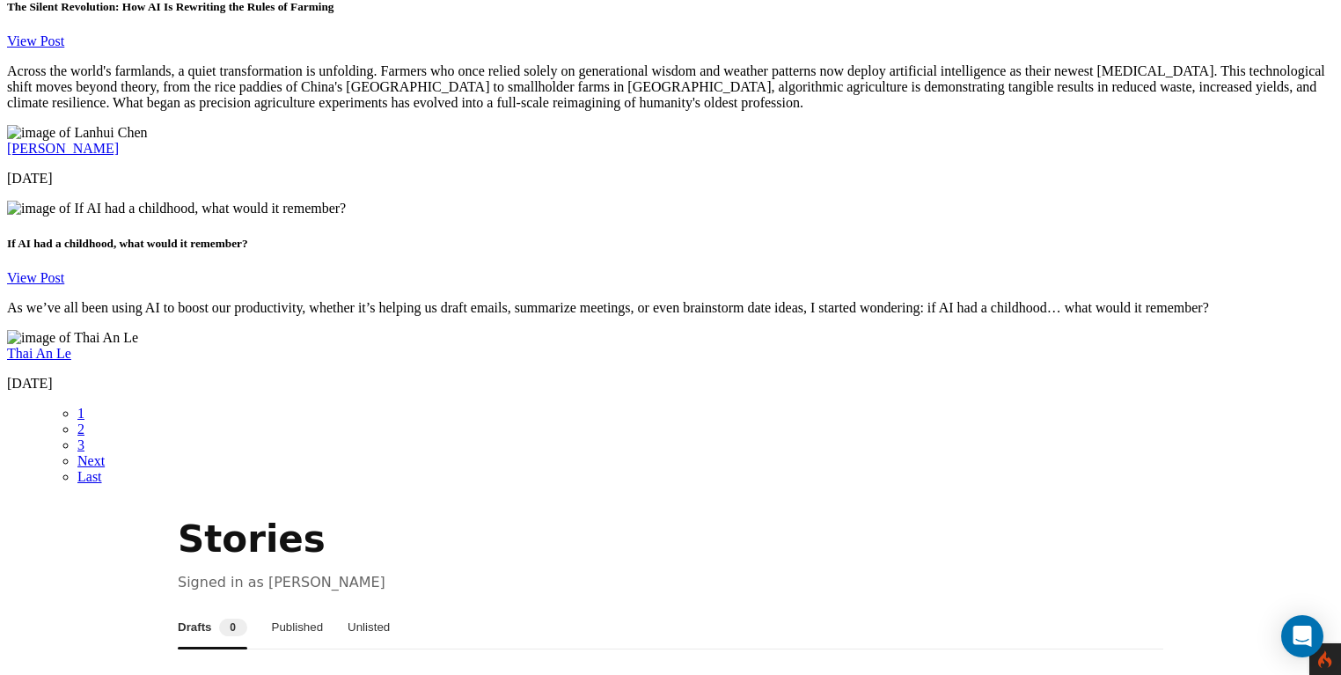
click at [306, 606] on button "Published" at bounding box center [298, 627] width 52 height 42
click at [370, 606] on nav "Drafts 0 Published Unlisted" at bounding box center [671, 627] width 986 height 43
click at [384, 606] on button "Unlisted" at bounding box center [370, 627] width 42 height 42
click at [317, 606] on button "Published" at bounding box center [295, 627] width 52 height 42
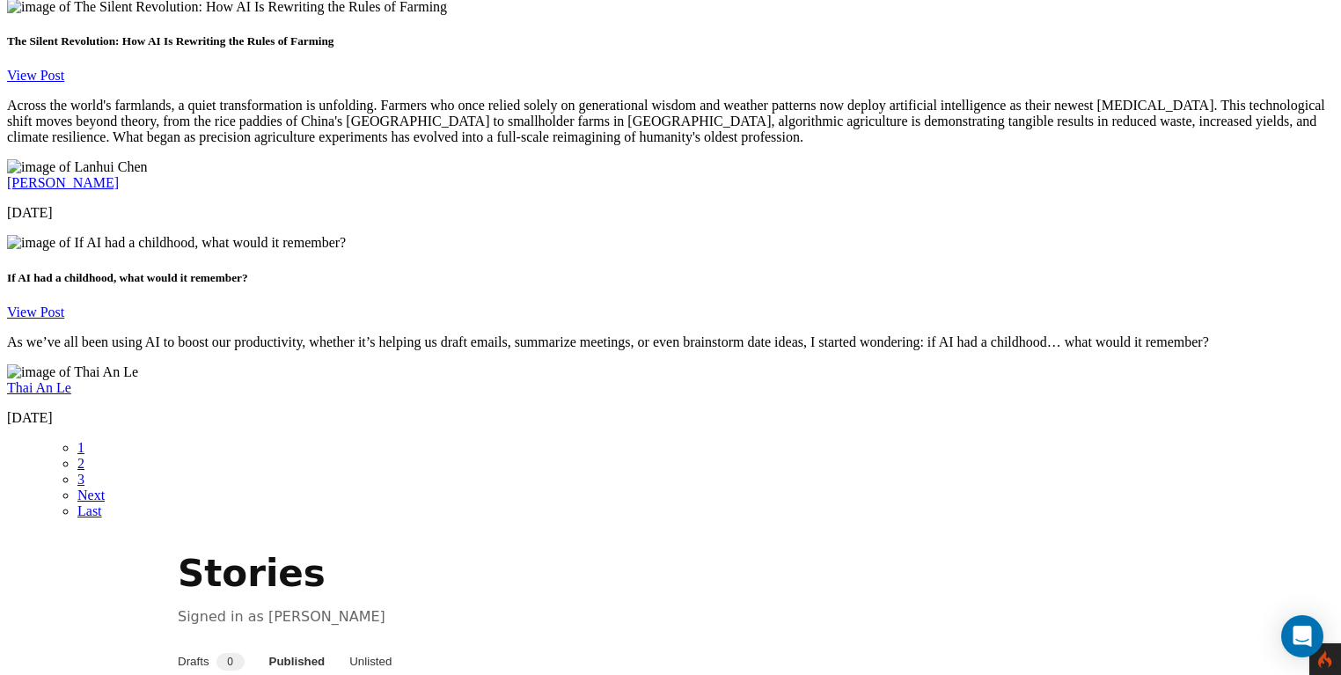
scroll to position [3038, 0]
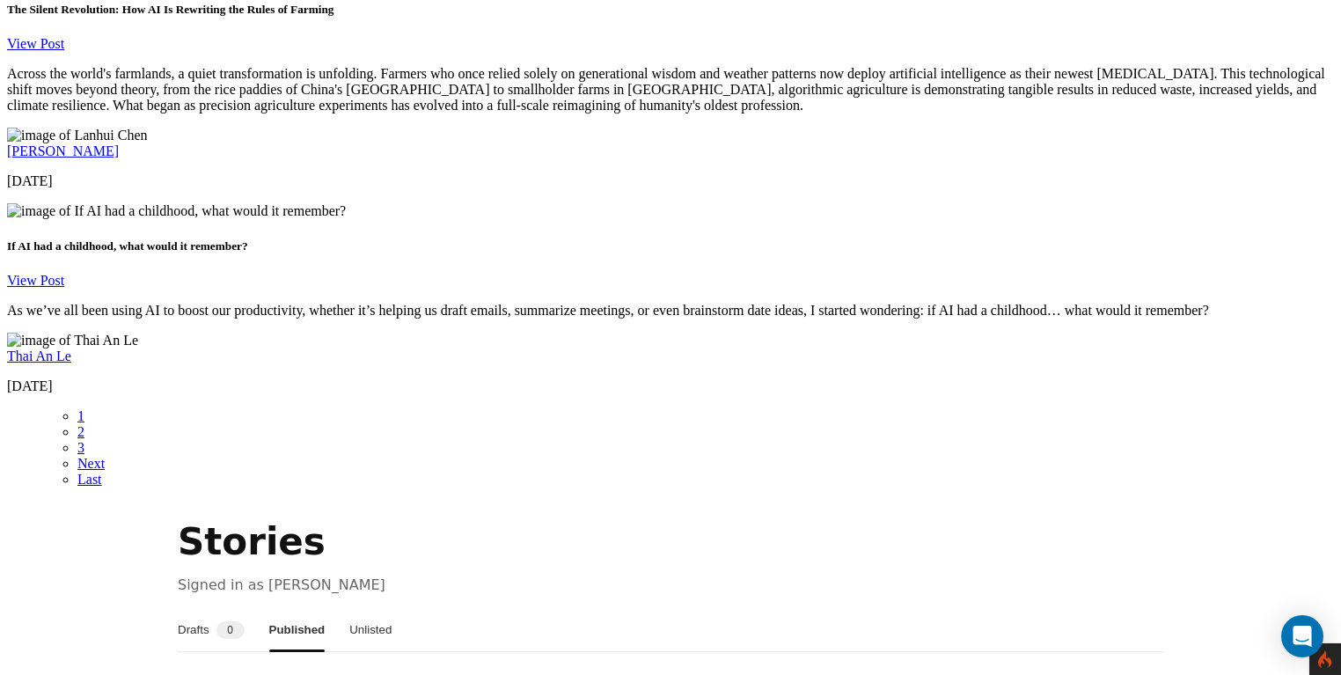
click at [240, 609] on button "Drafts 0" at bounding box center [211, 630] width 67 height 42
click at [309, 609] on button "Published" at bounding box center [298, 630] width 52 height 42
click at [392, 609] on button "Unlisted" at bounding box center [370, 630] width 42 height 42
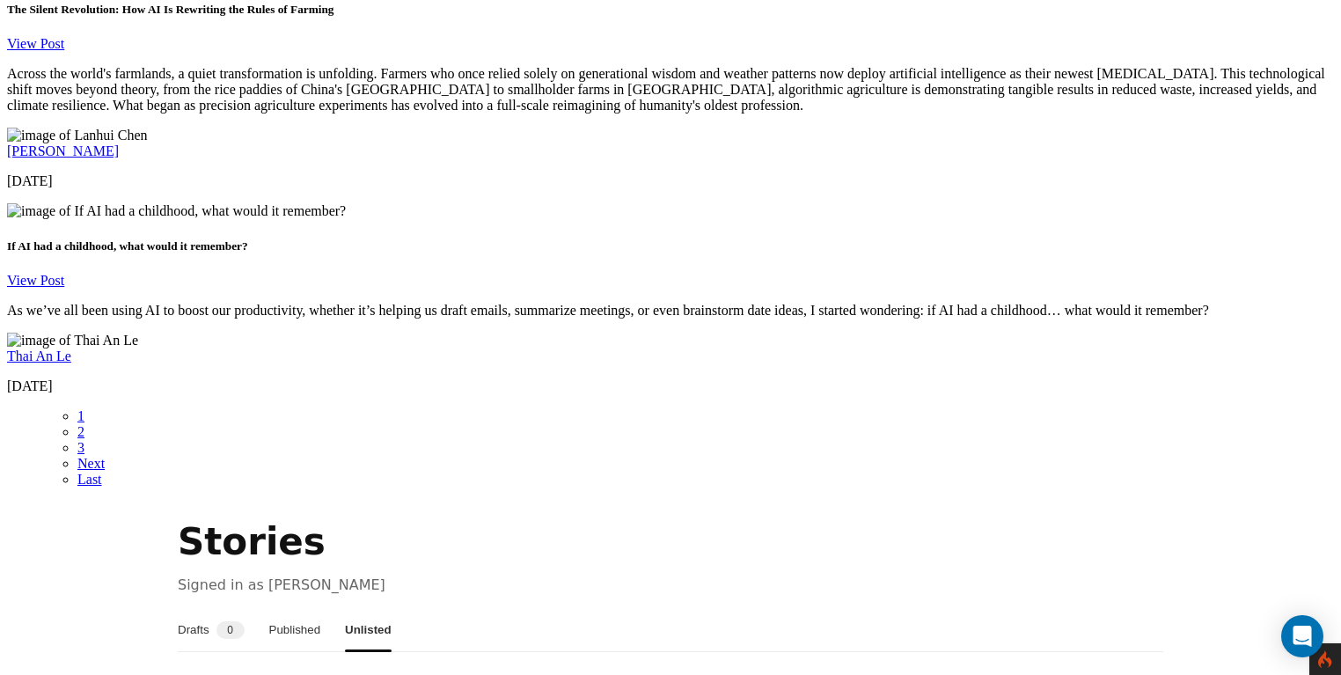
click at [294, 609] on button "Published" at bounding box center [295, 630] width 52 height 42
click at [213, 609] on button "Drafts 0" at bounding box center [211, 630] width 67 height 42
click at [310, 609] on button "Published" at bounding box center [298, 630] width 52 height 42
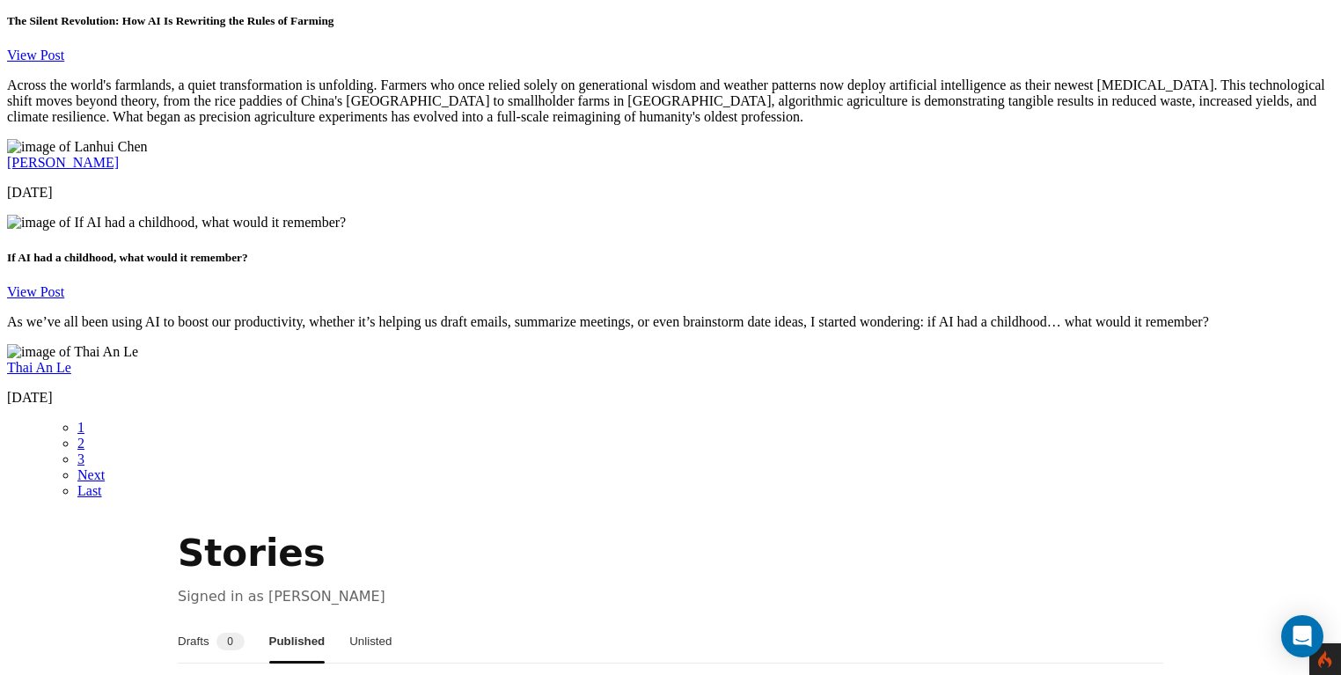
scroll to position [3024, 0]
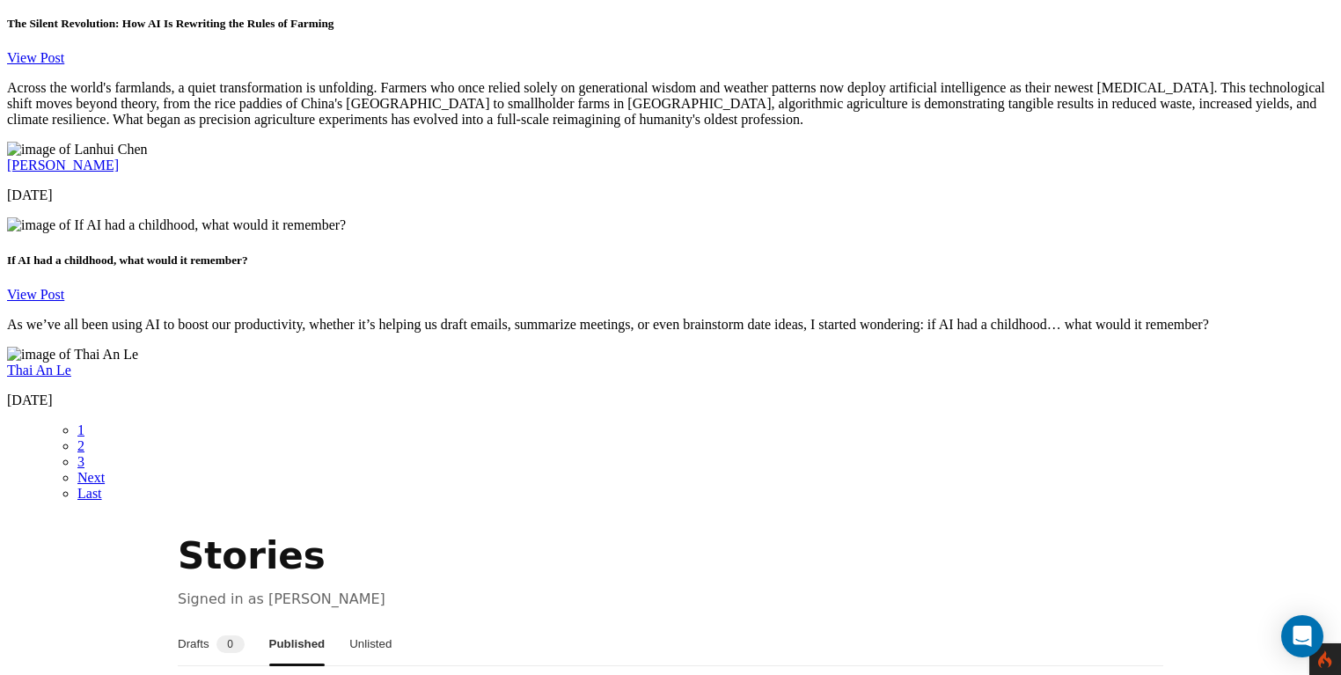
click at [217, 623] on button "Drafts 0" at bounding box center [211, 644] width 67 height 42
click at [322, 623] on button "Published" at bounding box center [298, 644] width 52 height 42
click at [216, 623] on button "Drafts 0" at bounding box center [211, 644] width 67 height 42
click at [300, 623] on button "Published" at bounding box center [298, 644] width 52 height 42
drag, startPoint x: 197, startPoint y: 192, endPoint x: 499, endPoint y: 208, distance: 302.3
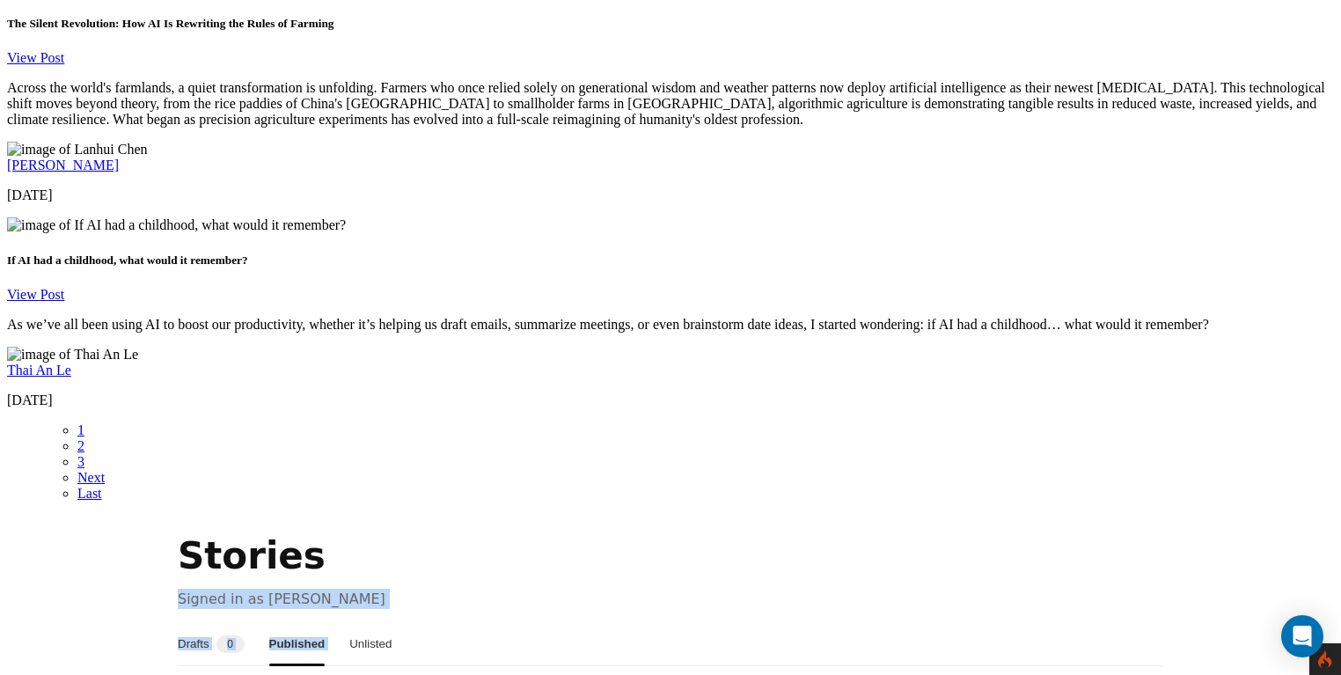
drag, startPoint x: 368, startPoint y: 200, endPoint x: 92, endPoint y: 209, distance: 276.5
drag, startPoint x: 366, startPoint y: 200, endPoint x: 119, endPoint y: 202, distance: 247.3
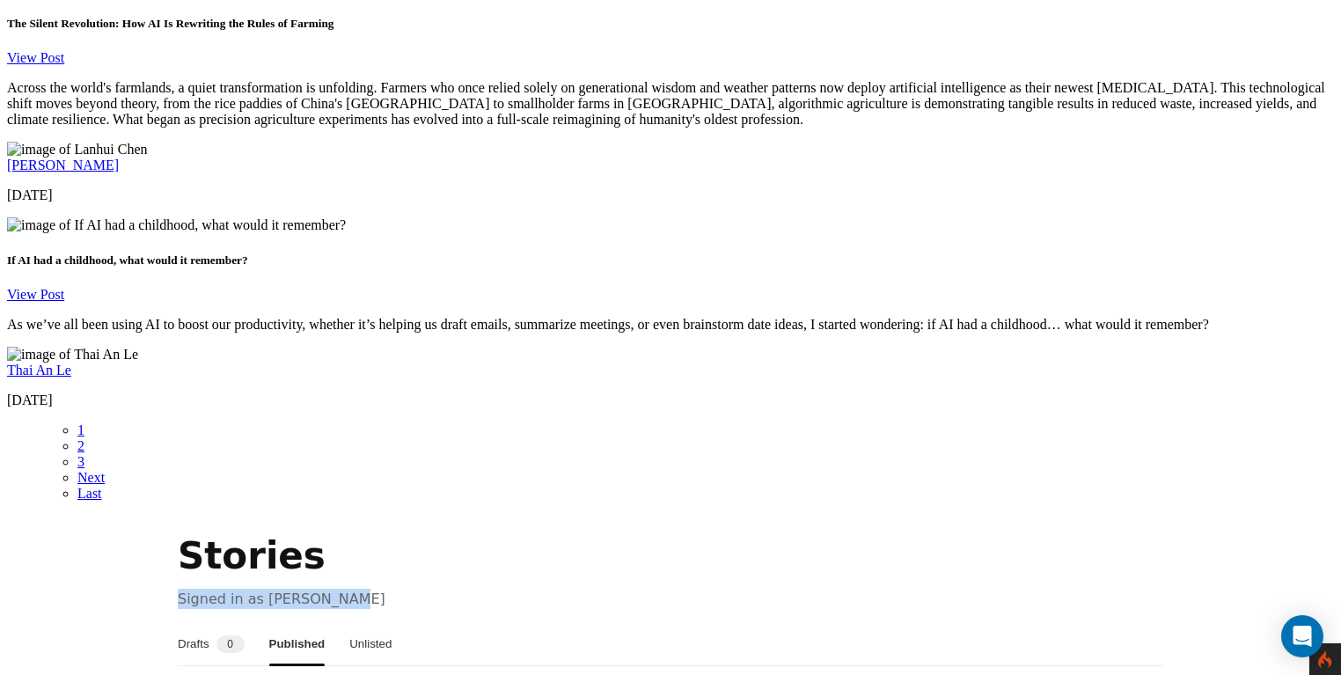
click at [437, 589] on p "Signed in as [PERSON_NAME]" at bounding box center [671, 599] width 986 height 20
drag, startPoint x: 422, startPoint y: 188, endPoint x: 76, endPoint y: 220, distance: 347.3
drag, startPoint x: 487, startPoint y: 188, endPoint x: 31, endPoint y: 208, distance: 456.3
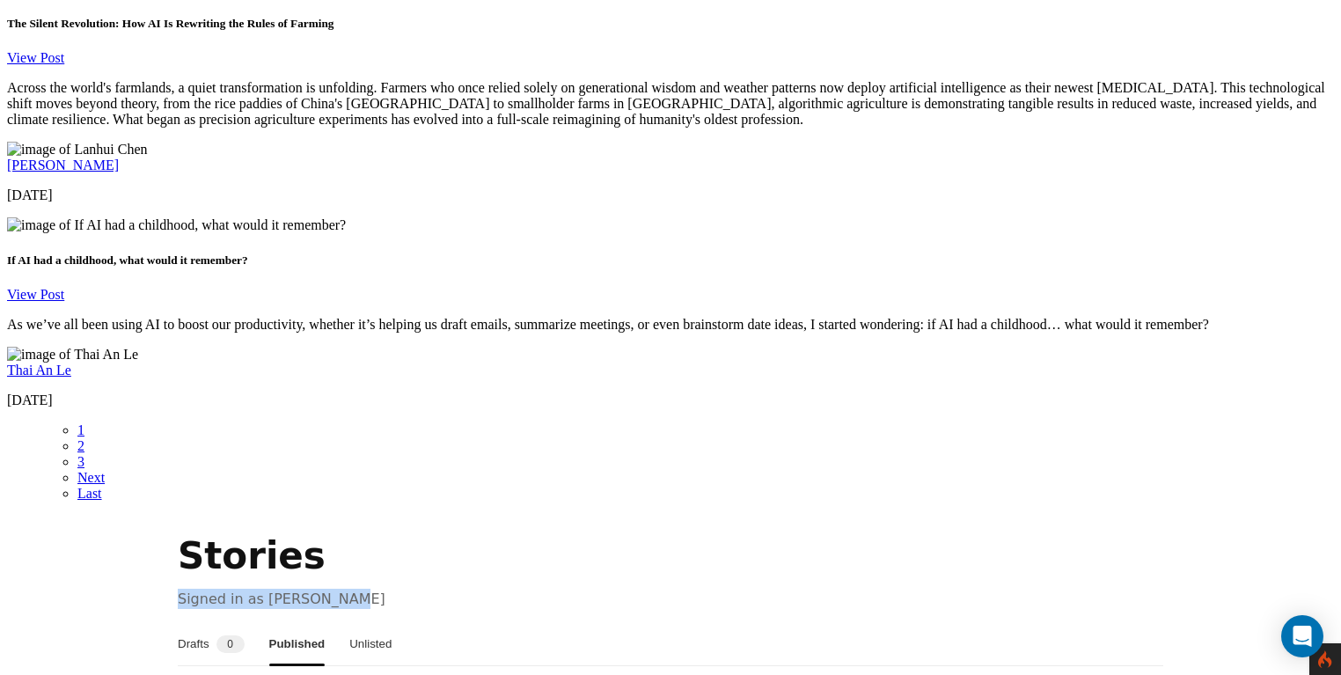
drag, startPoint x: 448, startPoint y: 182, endPoint x: 0, endPoint y: 211, distance: 448.9
drag, startPoint x: 454, startPoint y: 187, endPoint x: 0, endPoint y: 220, distance: 455.3
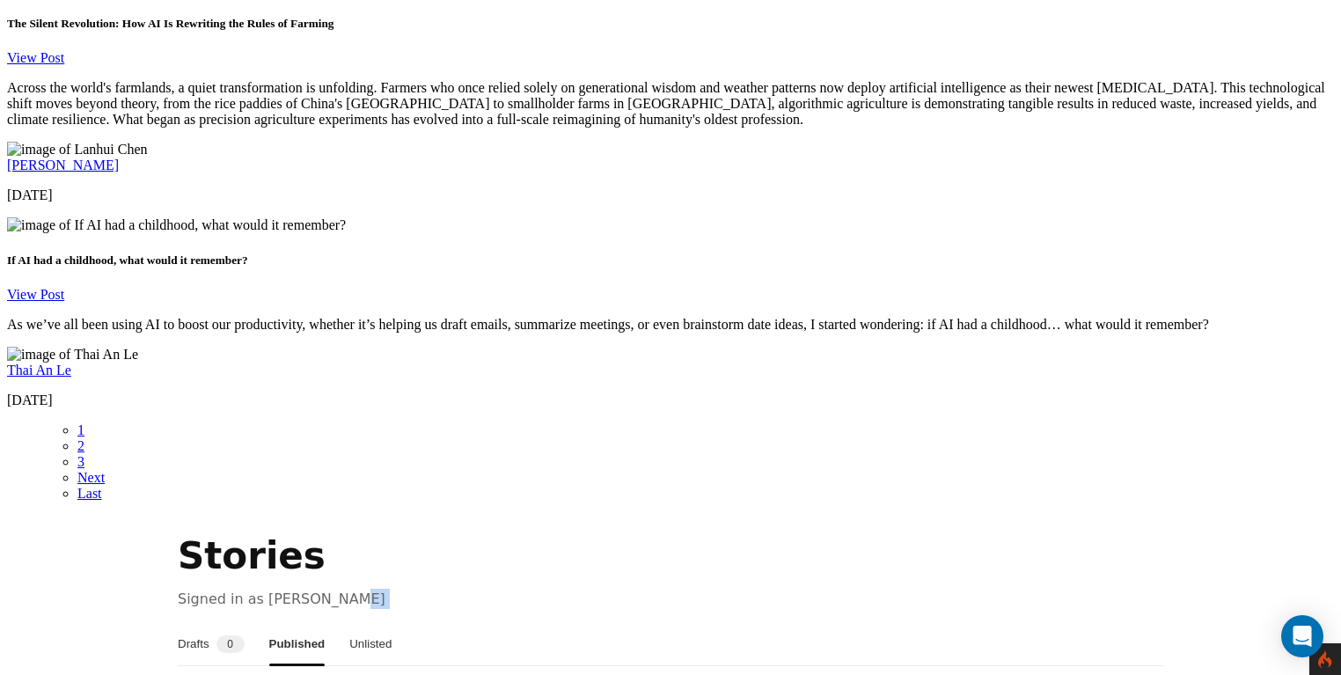
drag, startPoint x: 538, startPoint y: 185, endPoint x: 0, endPoint y: 224, distance: 539.2
drag, startPoint x: 562, startPoint y: 185, endPoint x: 3, endPoint y: 205, distance: 560.1
drag, startPoint x: 437, startPoint y: 189, endPoint x: 0, endPoint y: 214, distance: 437.2
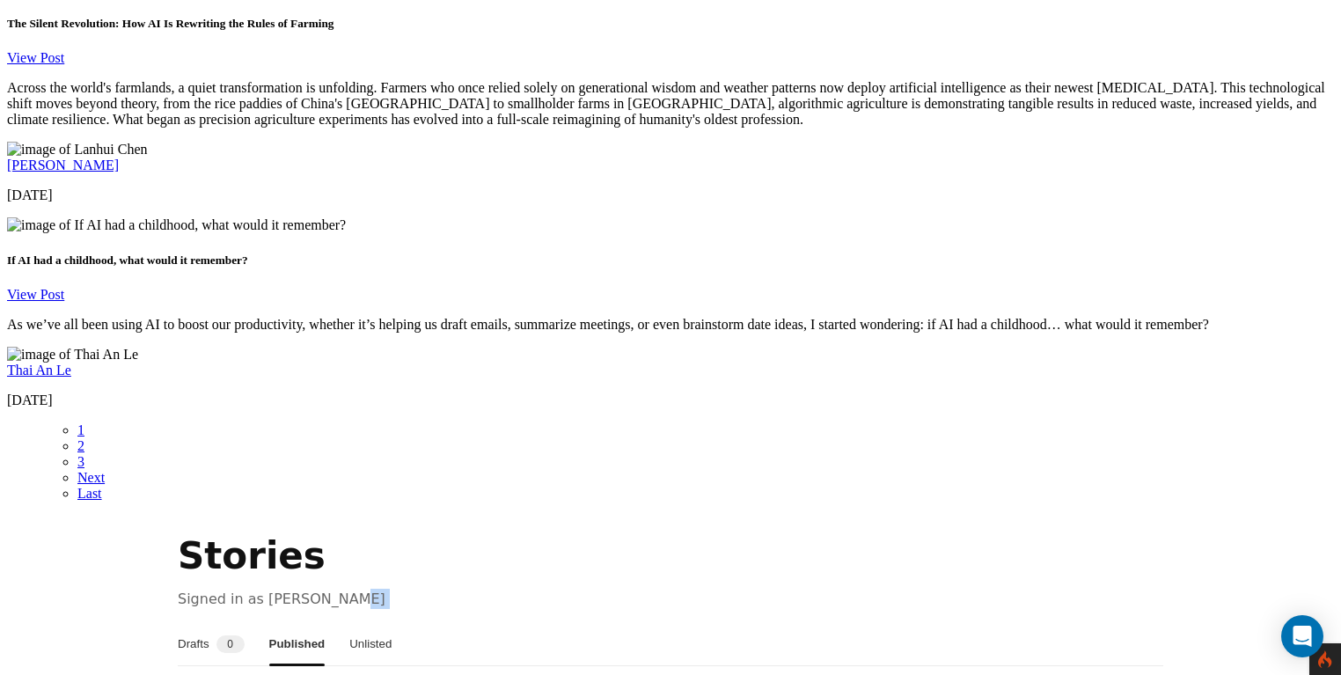
drag, startPoint x: 485, startPoint y: 183, endPoint x: 0, endPoint y: 202, distance: 485.3
click at [584, 530] on h1 "Stories" at bounding box center [671, 557] width 986 height 54
